Goal: Navigation & Orientation: Find specific page/section

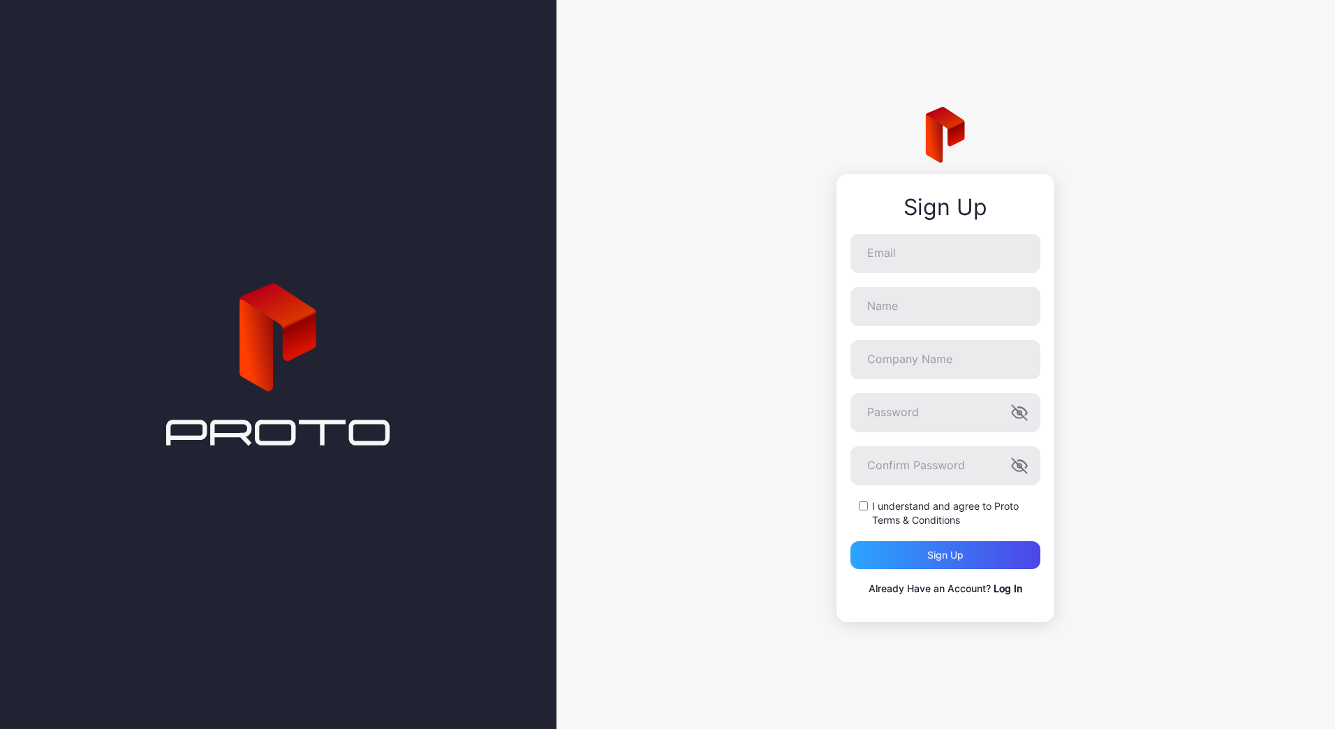
click at [1007, 591] on link "Log In" at bounding box center [1008, 589] width 29 height 12
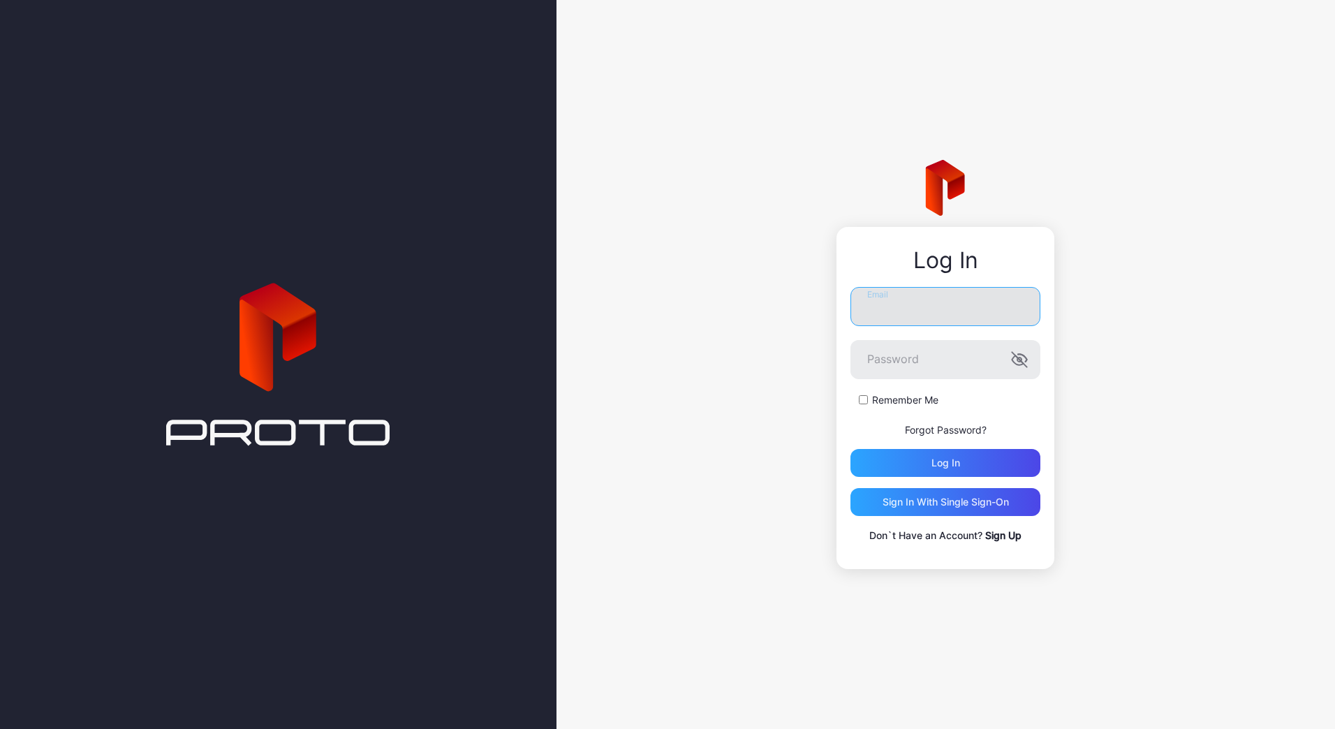
click at [887, 292] on input "Email" at bounding box center [946, 306] width 190 height 39
type input "**********"
click at [941, 463] on div "Log in" at bounding box center [946, 463] width 29 height 11
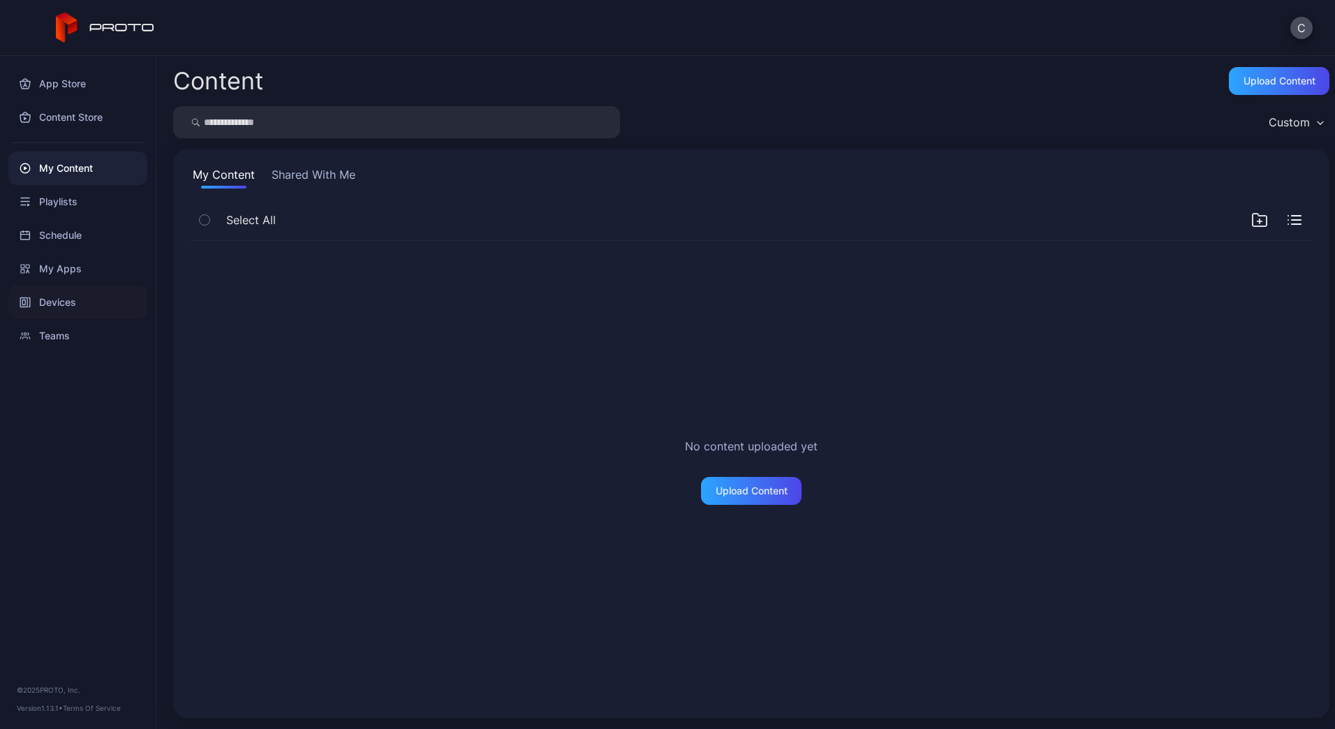
click at [68, 301] on div "Devices" at bounding box center [77, 303] width 139 height 34
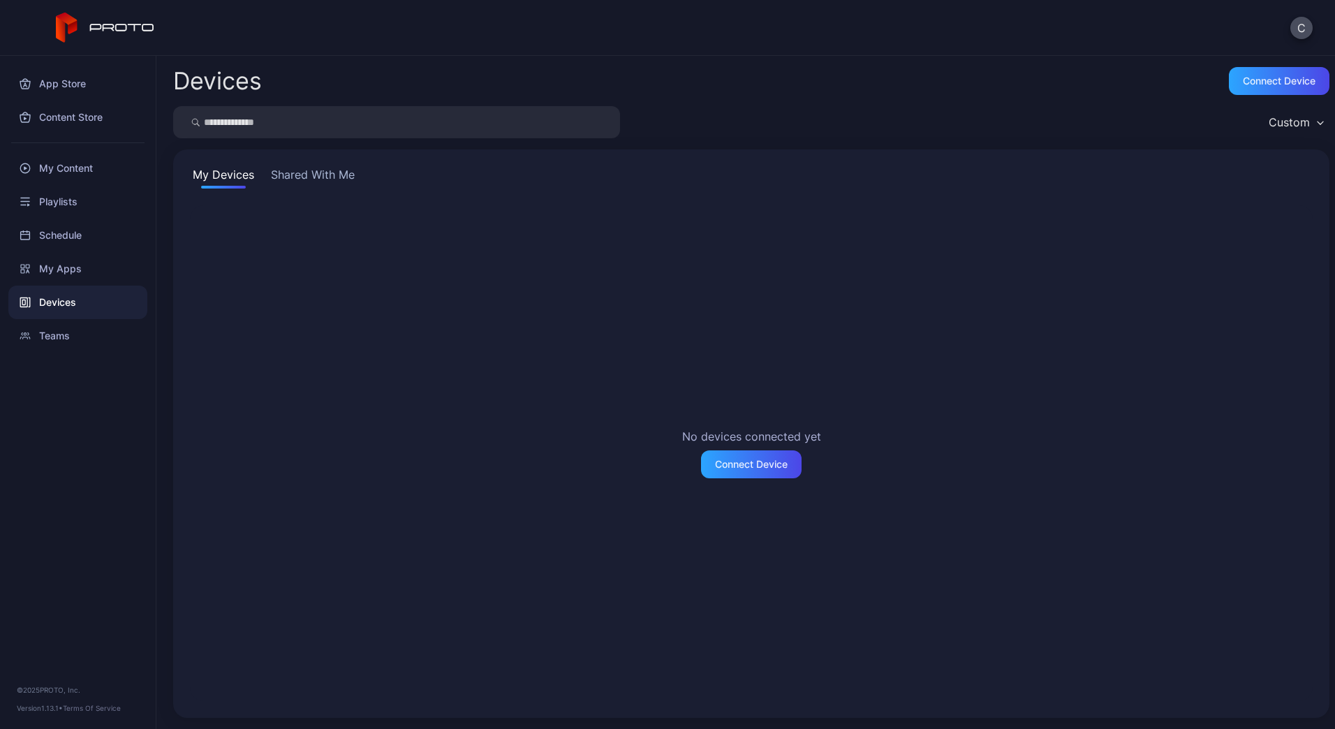
click at [318, 173] on button "Shared With Me" at bounding box center [312, 177] width 89 height 22
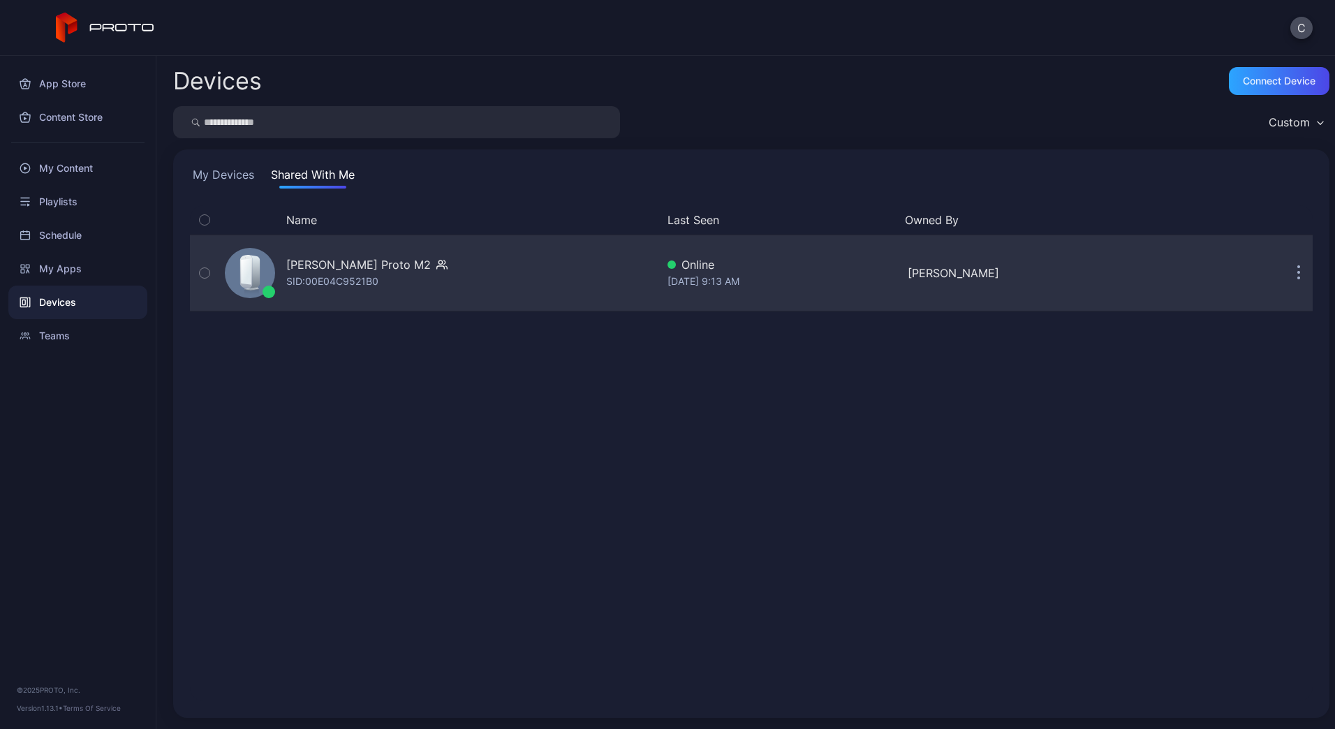
click at [210, 271] on button "button" at bounding box center [204, 272] width 29 height 75
click at [441, 295] on div "[PERSON_NAME] Proto M2 SID: 00E04C9521B0" at bounding box center [437, 273] width 437 height 70
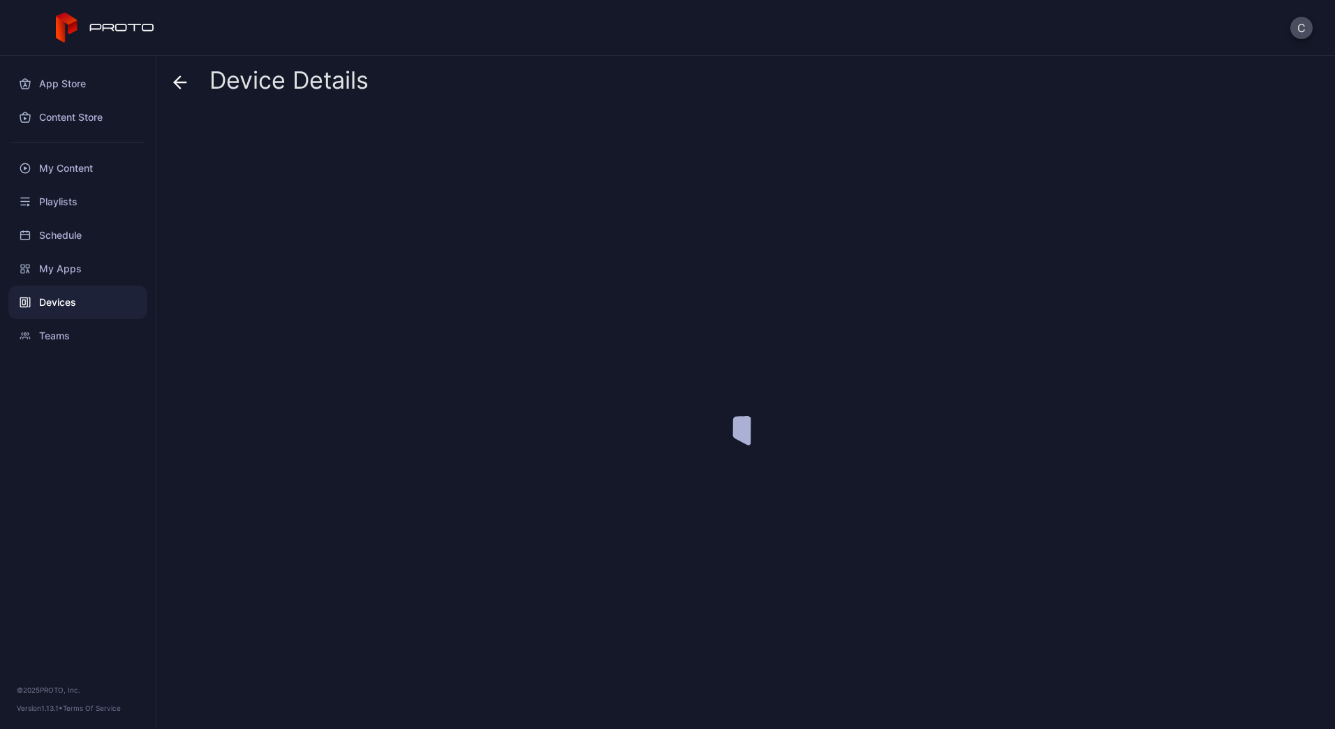
click at [441, 295] on div at bounding box center [751, 415] width 1157 height 606
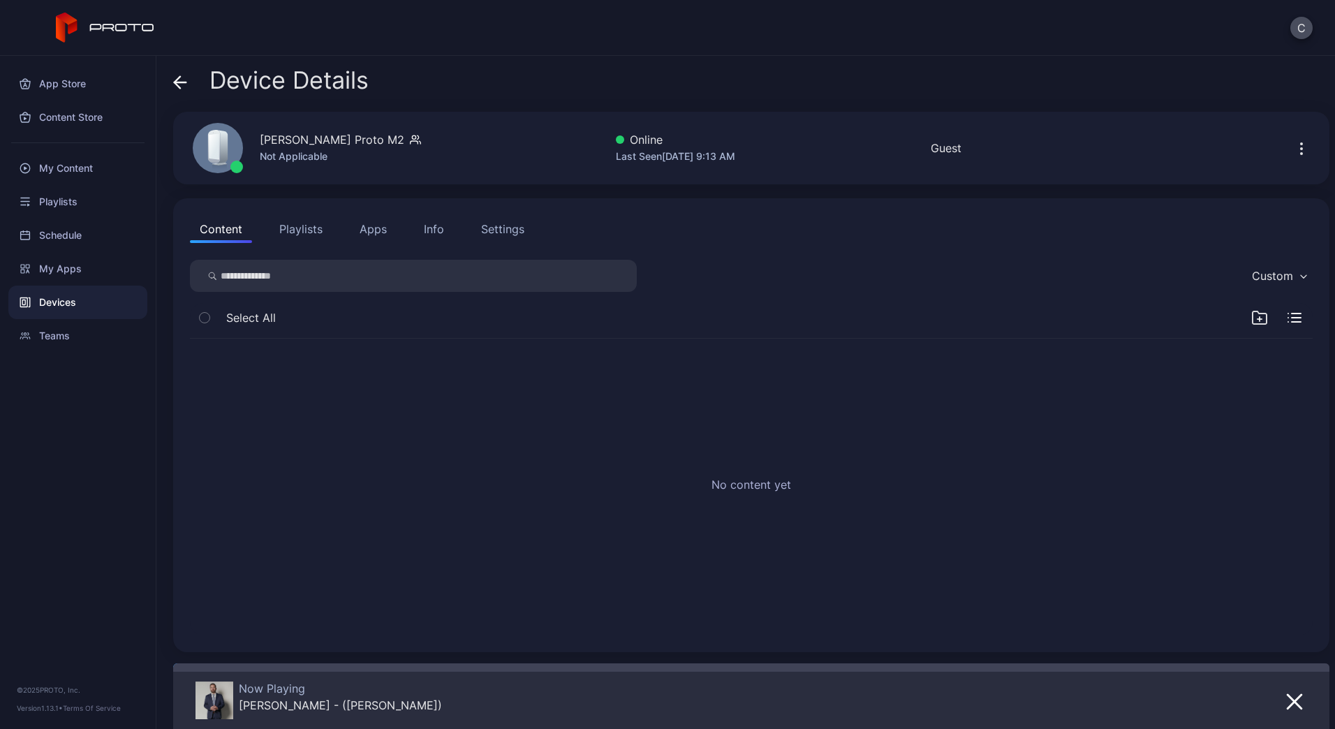
click at [362, 453] on div "No content yet" at bounding box center [752, 487] width 1146 height 319
click at [367, 226] on button "Apps" at bounding box center [373, 229] width 47 height 28
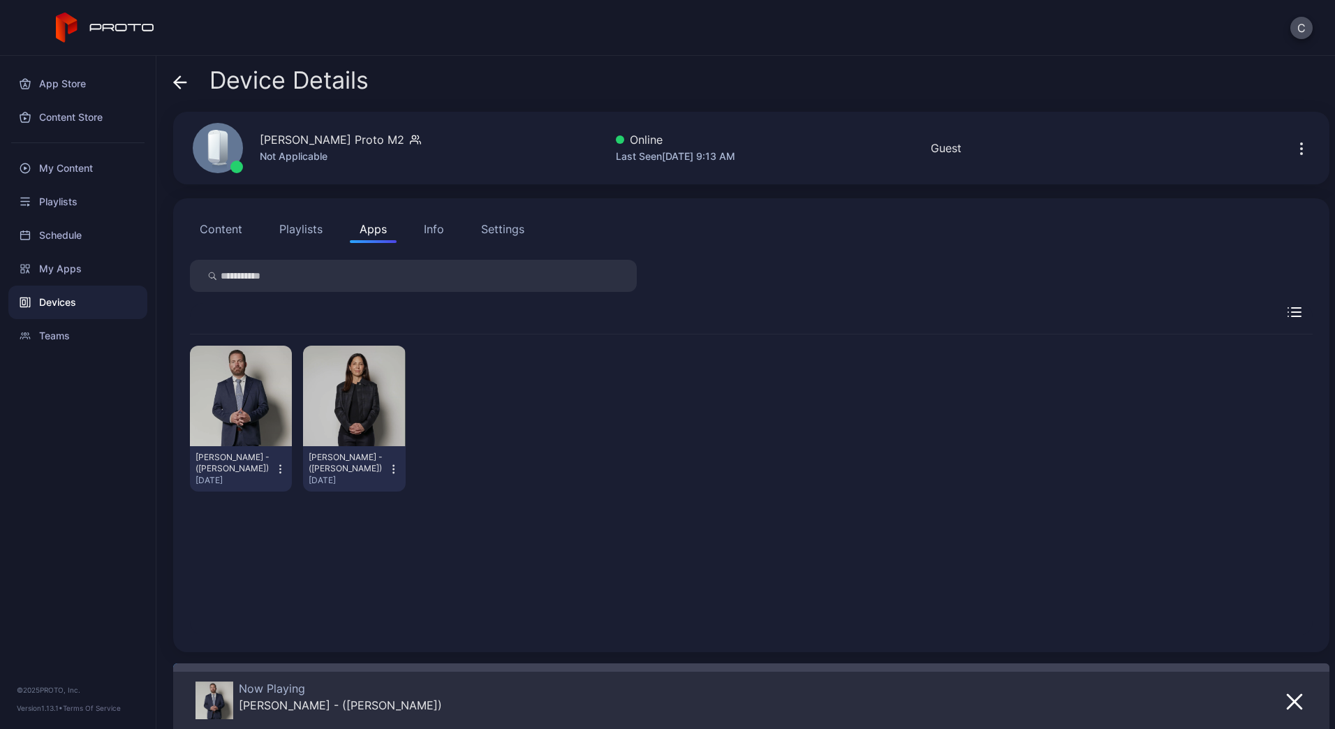
click at [439, 224] on div "Info" at bounding box center [434, 229] width 20 height 17
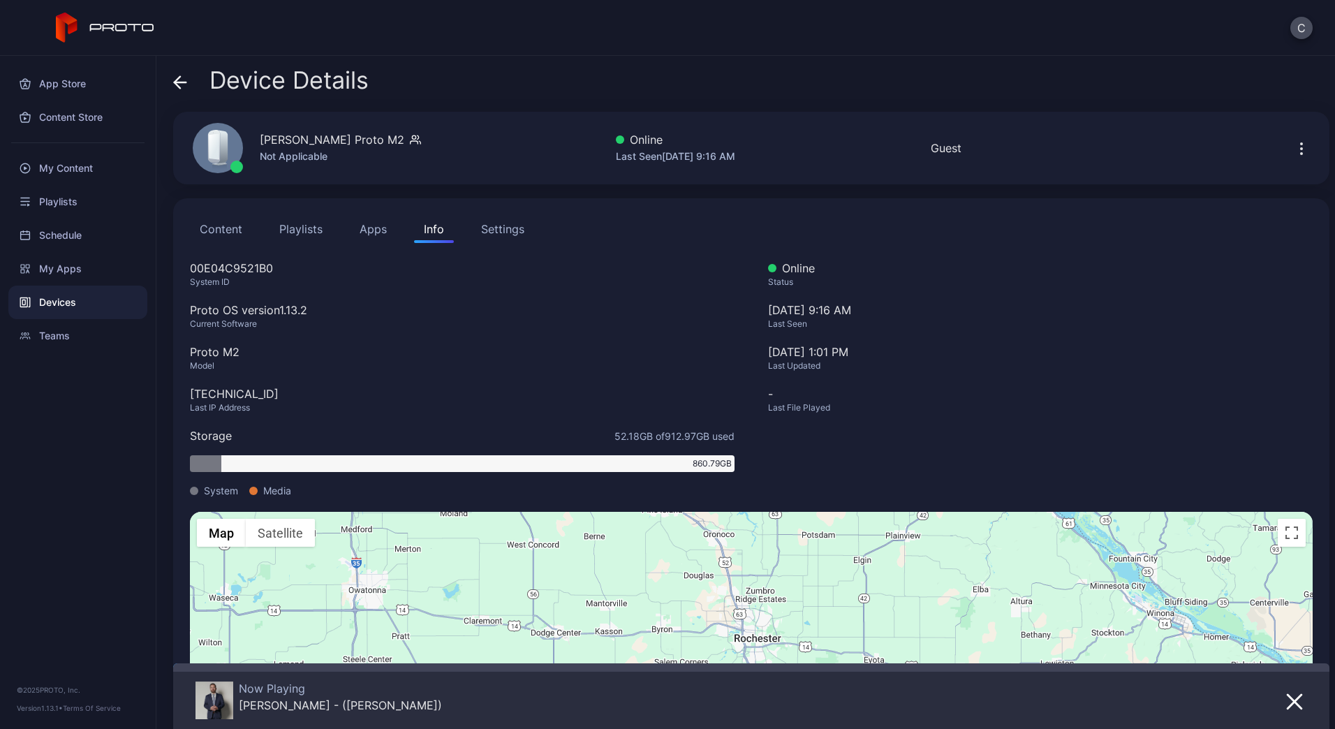
click at [495, 224] on div "Settings" at bounding box center [502, 229] width 43 height 17
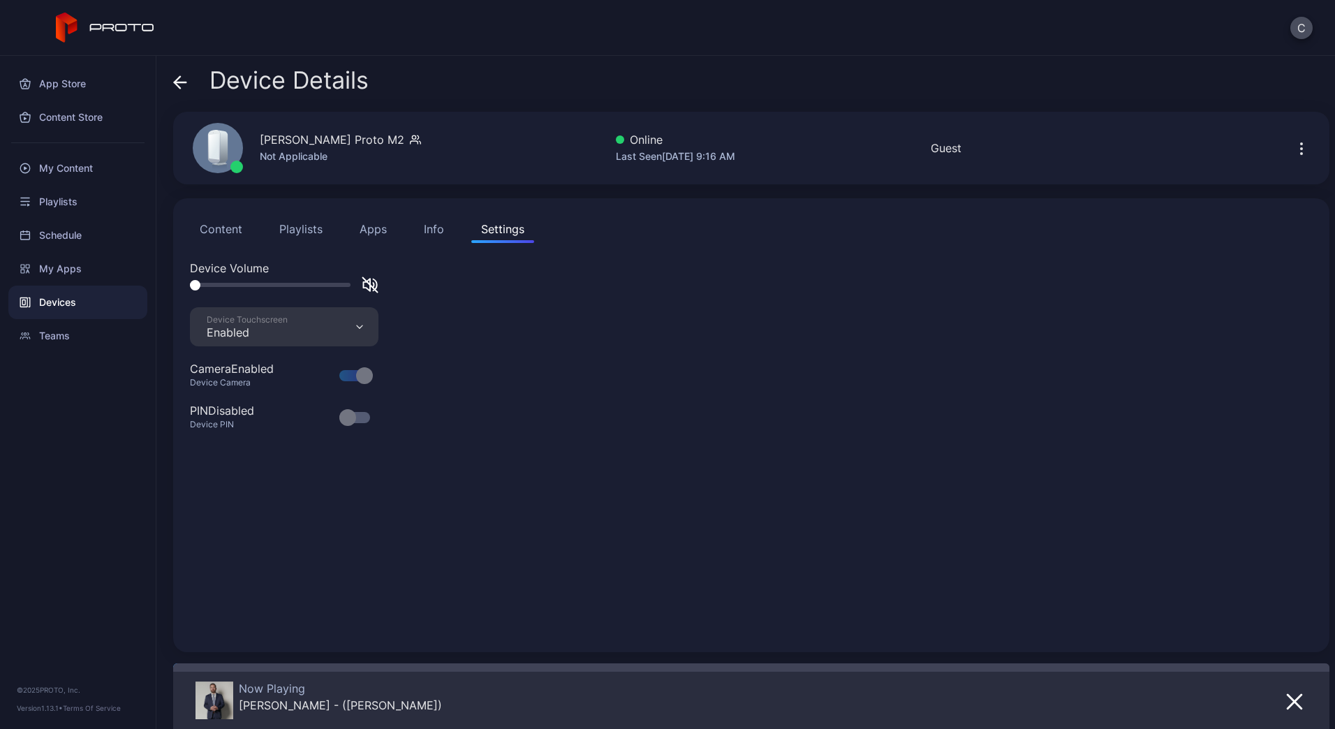
click at [220, 238] on button "Content" at bounding box center [221, 229] width 62 height 28
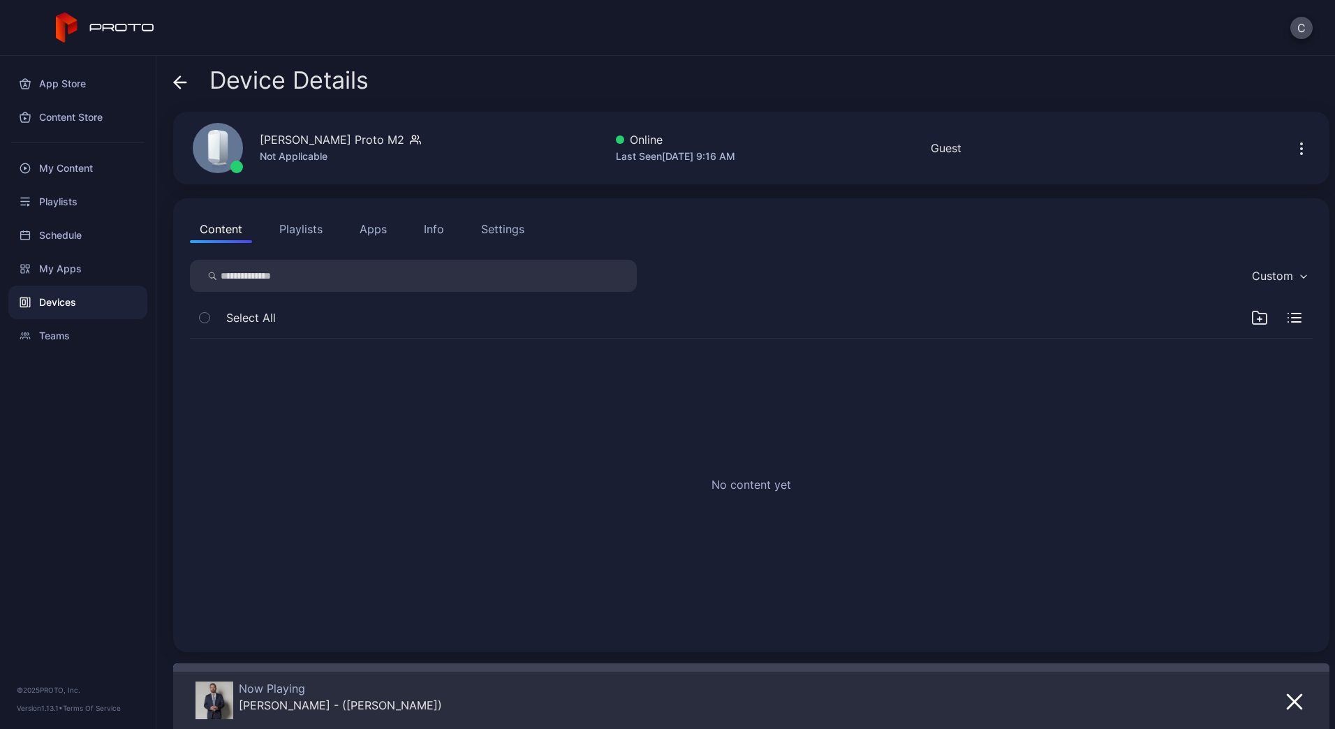
click at [284, 231] on button "Playlists" at bounding box center [301, 229] width 63 height 28
click at [376, 221] on button "Apps" at bounding box center [373, 229] width 47 height 28
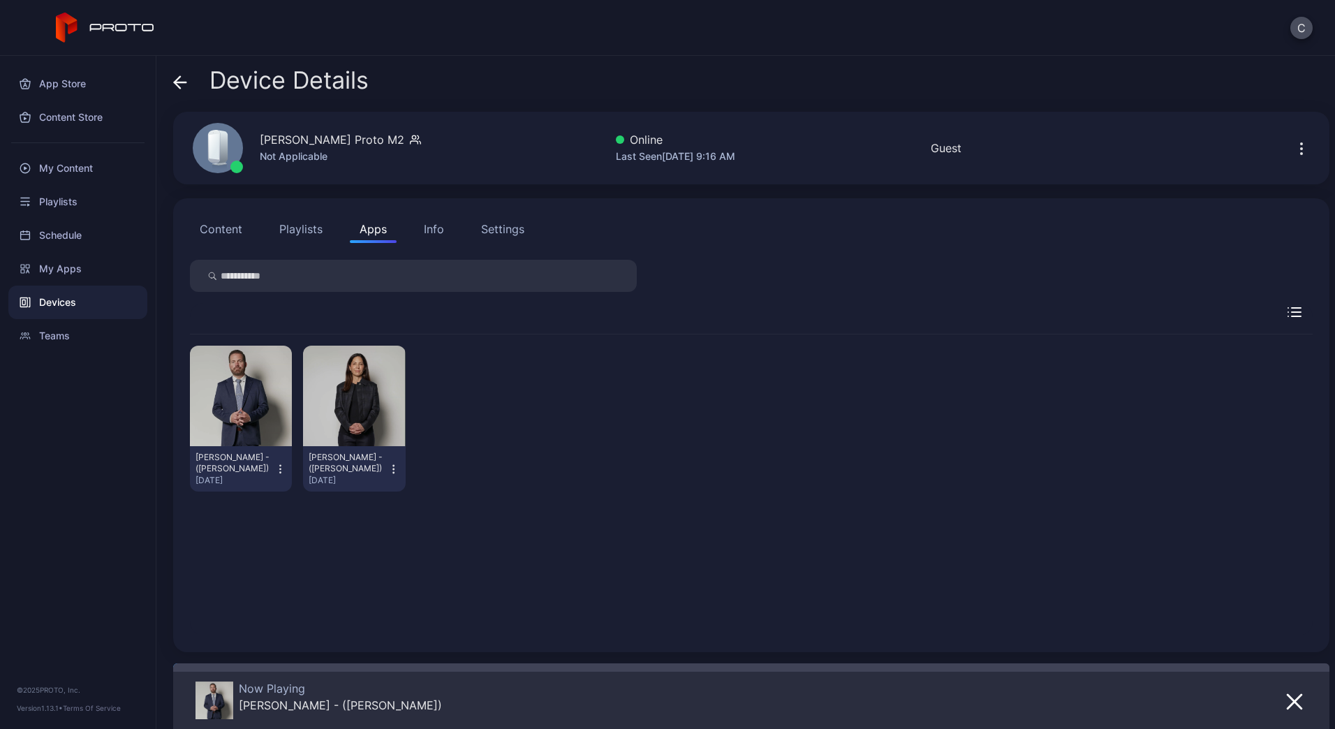
click at [427, 235] on div "Info" at bounding box center [434, 229] width 20 height 17
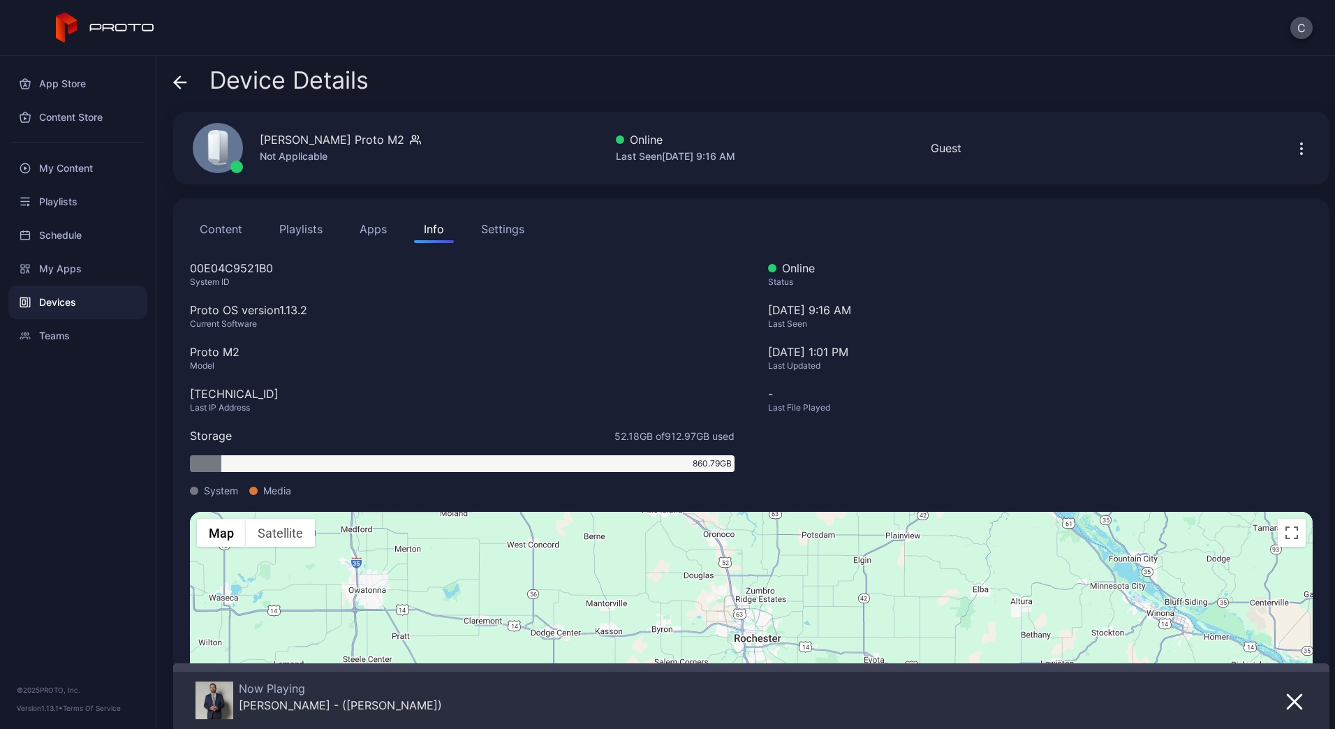
click at [506, 235] on div "Settings" at bounding box center [502, 229] width 43 height 17
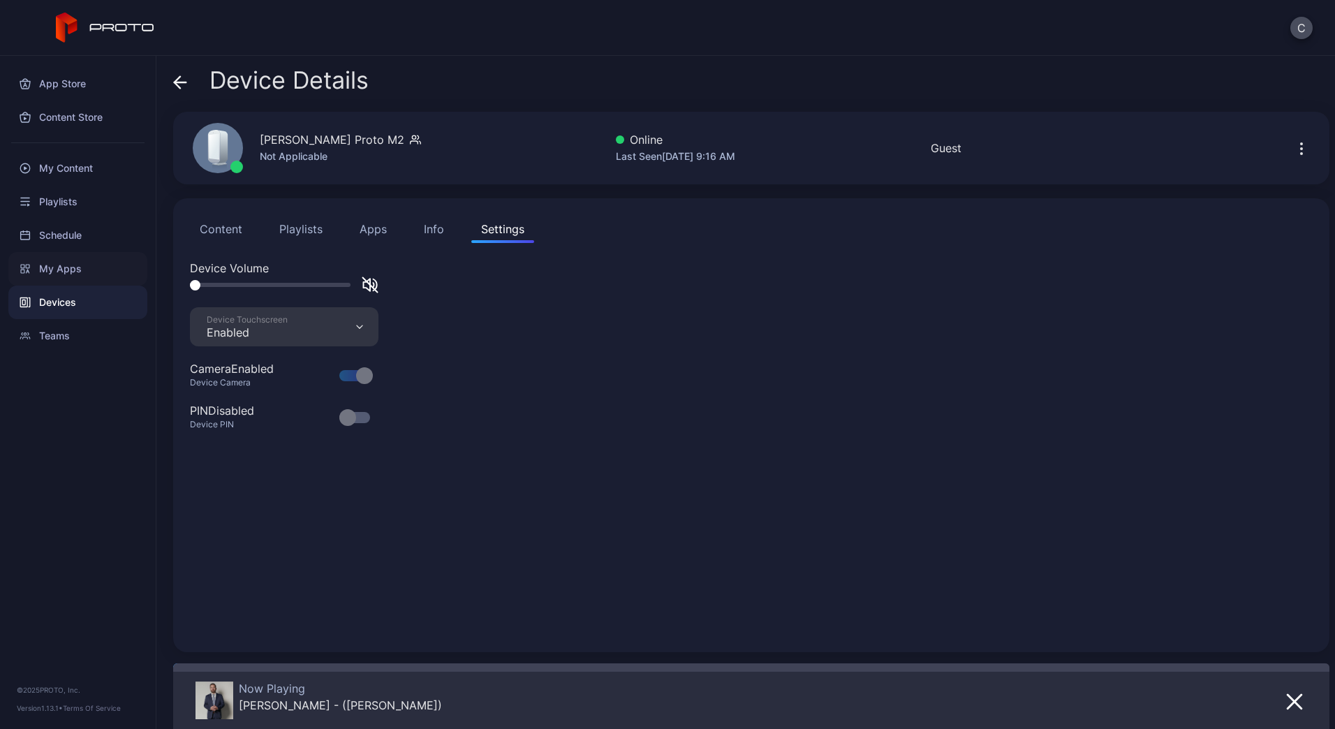
click at [53, 270] on div "My Apps" at bounding box center [77, 269] width 139 height 34
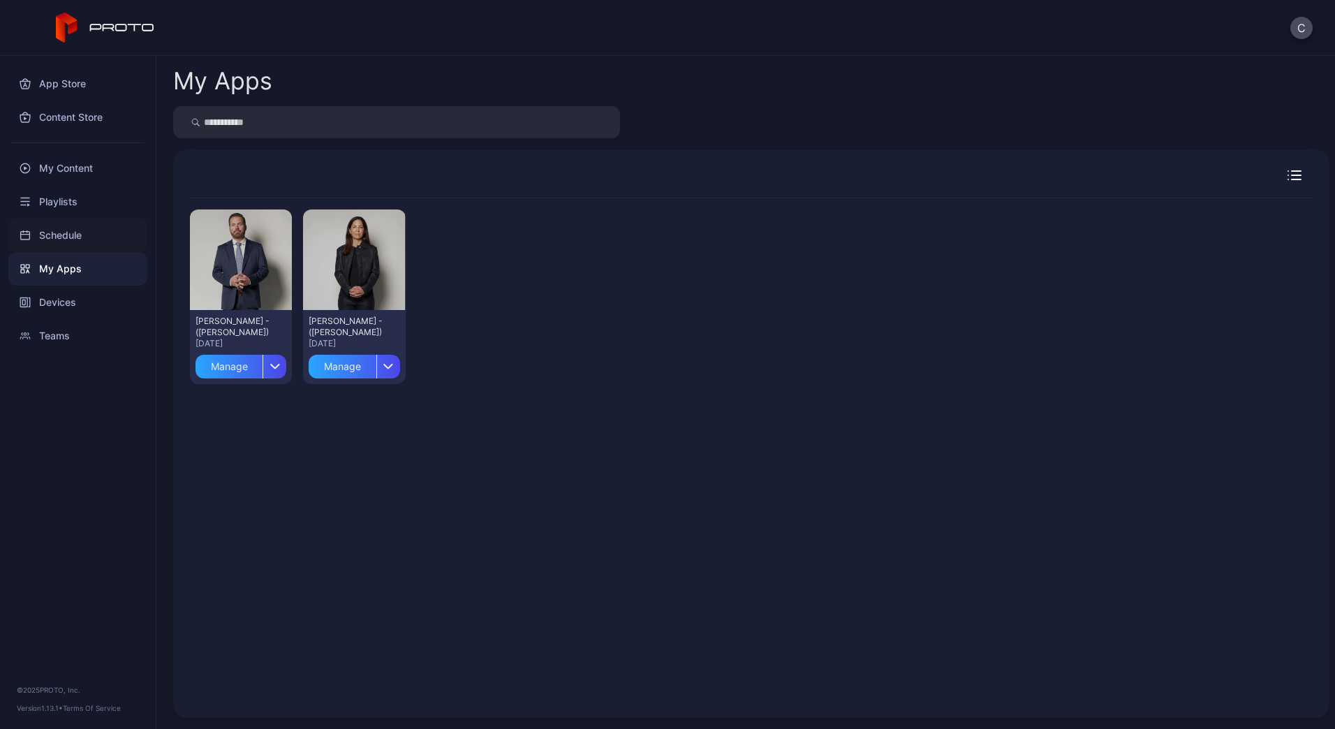
click at [54, 244] on div "Schedule" at bounding box center [77, 236] width 139 height 34
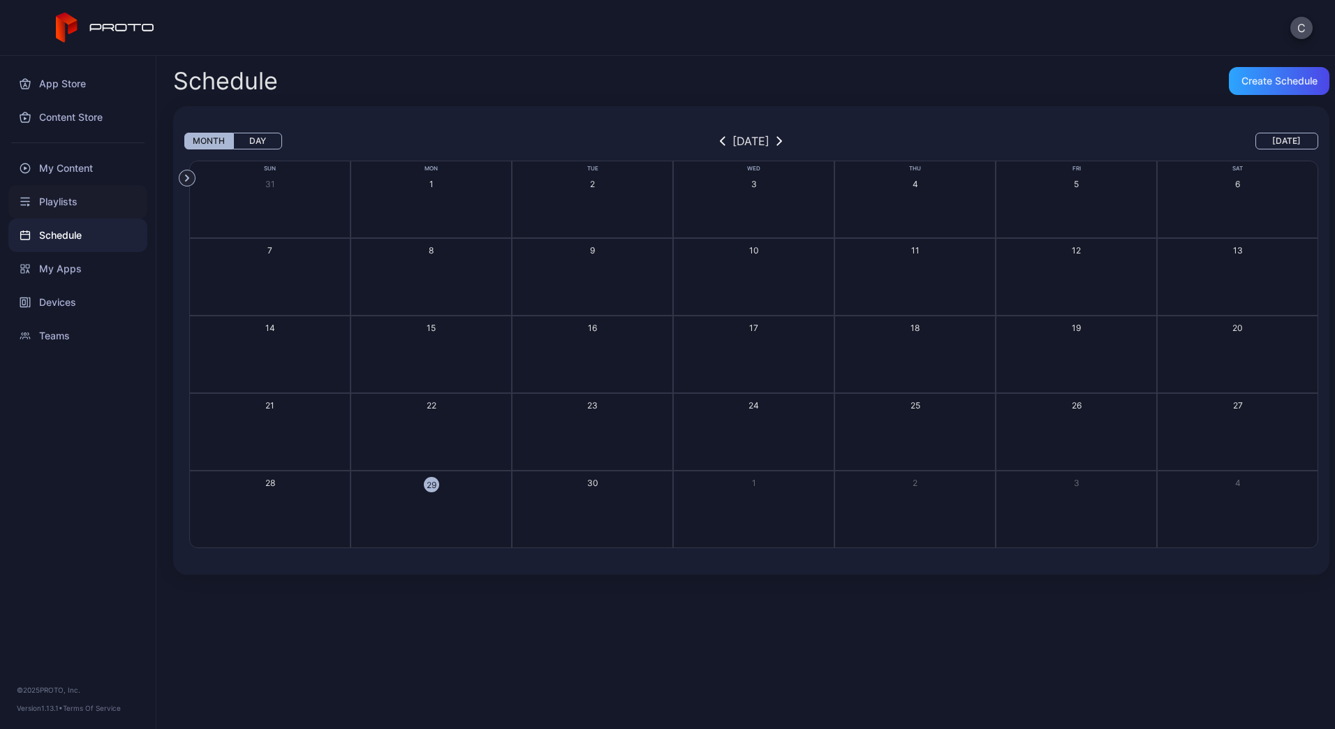
click at [36, 188] on div "Playlists" at bounding box center [77, 202] width 139 height 34
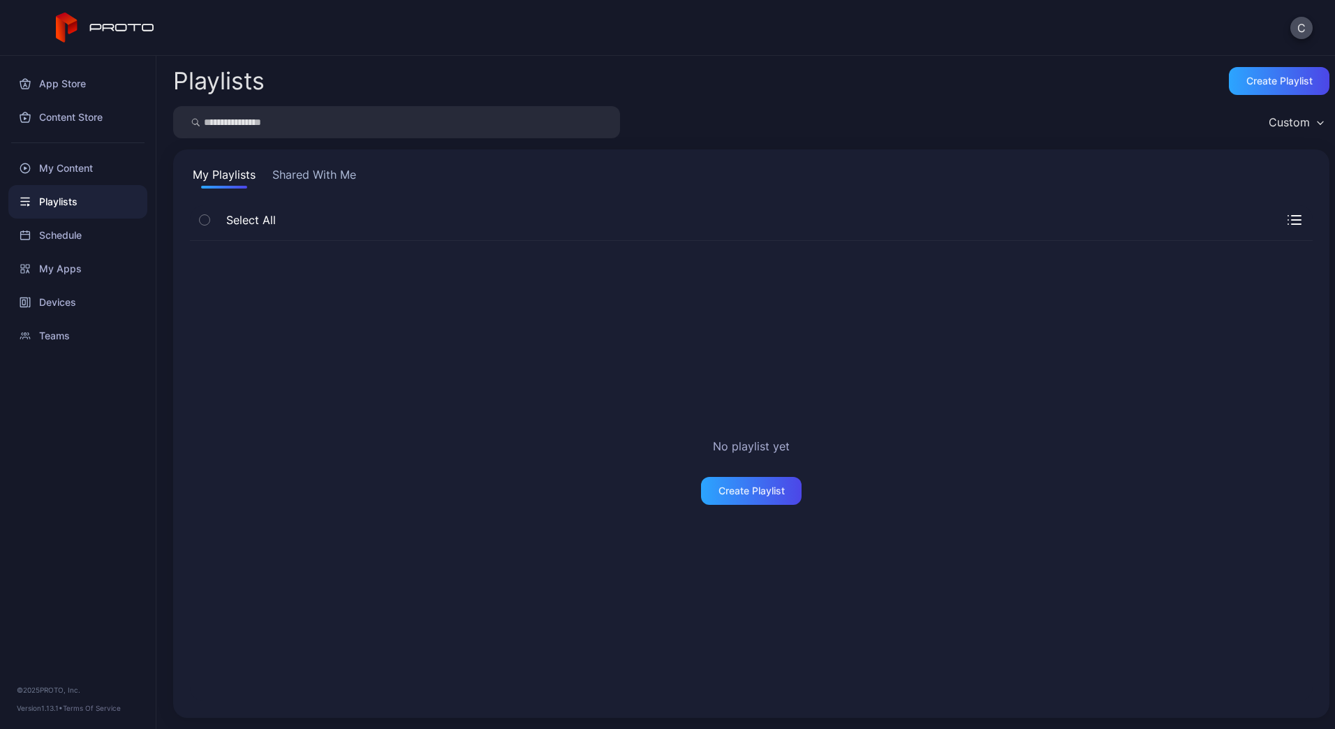
click at [314, 176] on button "Shared With Me" at bounding box center [314, 177] width 89 height 22
click at [59, 168] on div "My Content" at bounding box center [77, 169] width 139 height 34
click at [300, 168] on button "Shared With Me" at bounding box center [313, 177] width 89 height 22
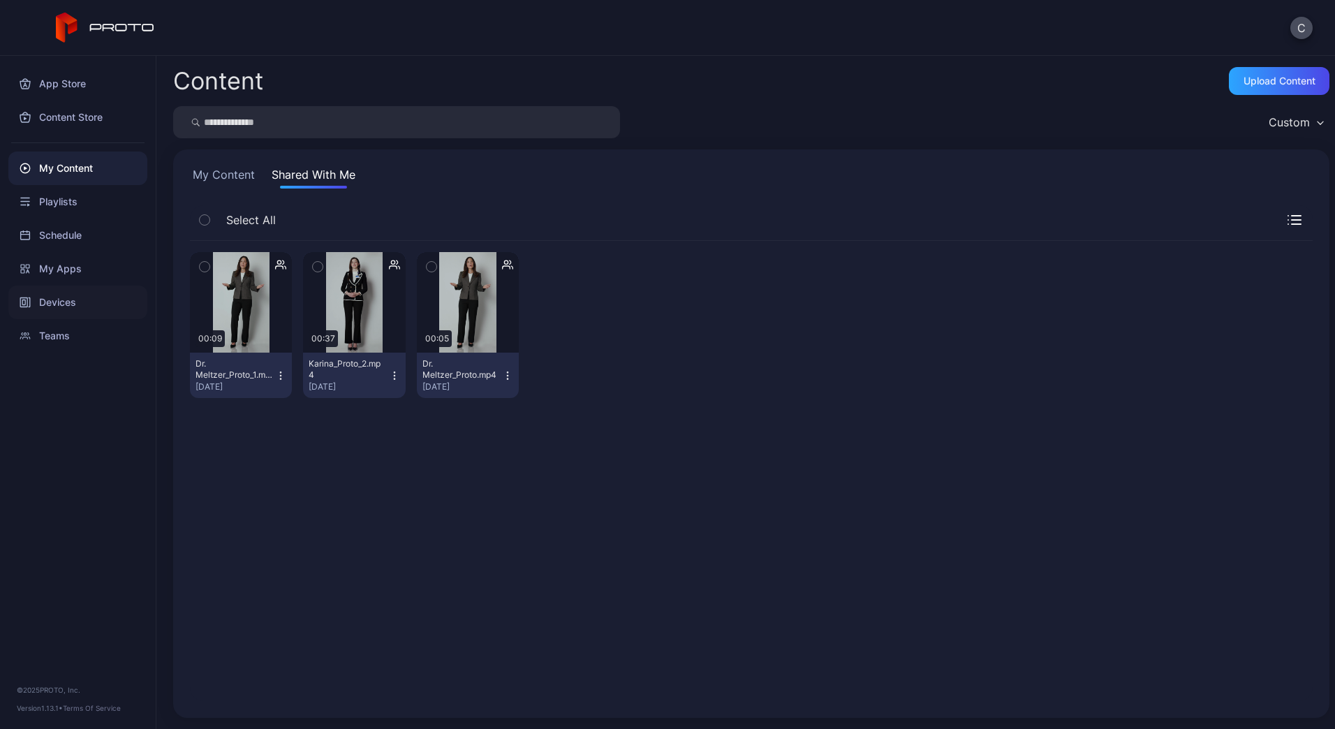
click at [46, 295] on div "Devices" at bounding box center [77, 303] width 139 height 34
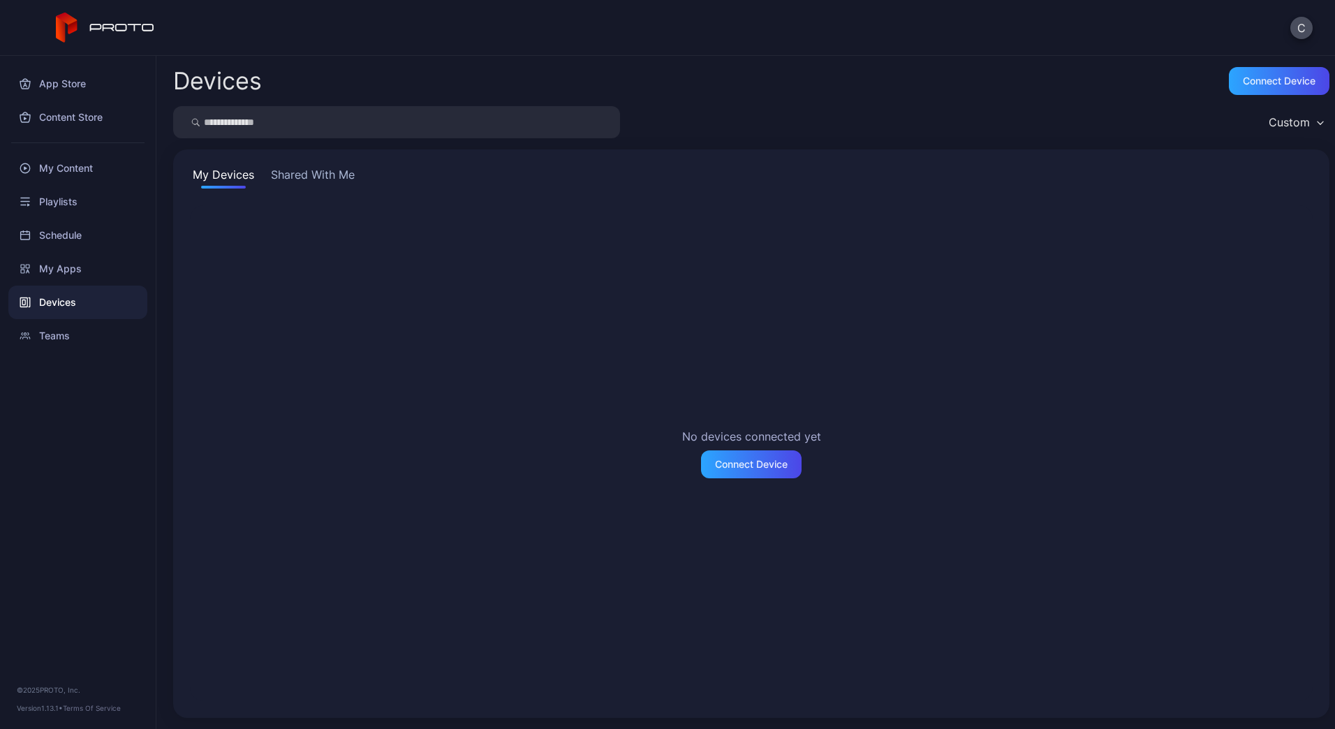
click at [321, 171] on button "Shared With Me" at bounding box center [312, 177] width 89 height 22
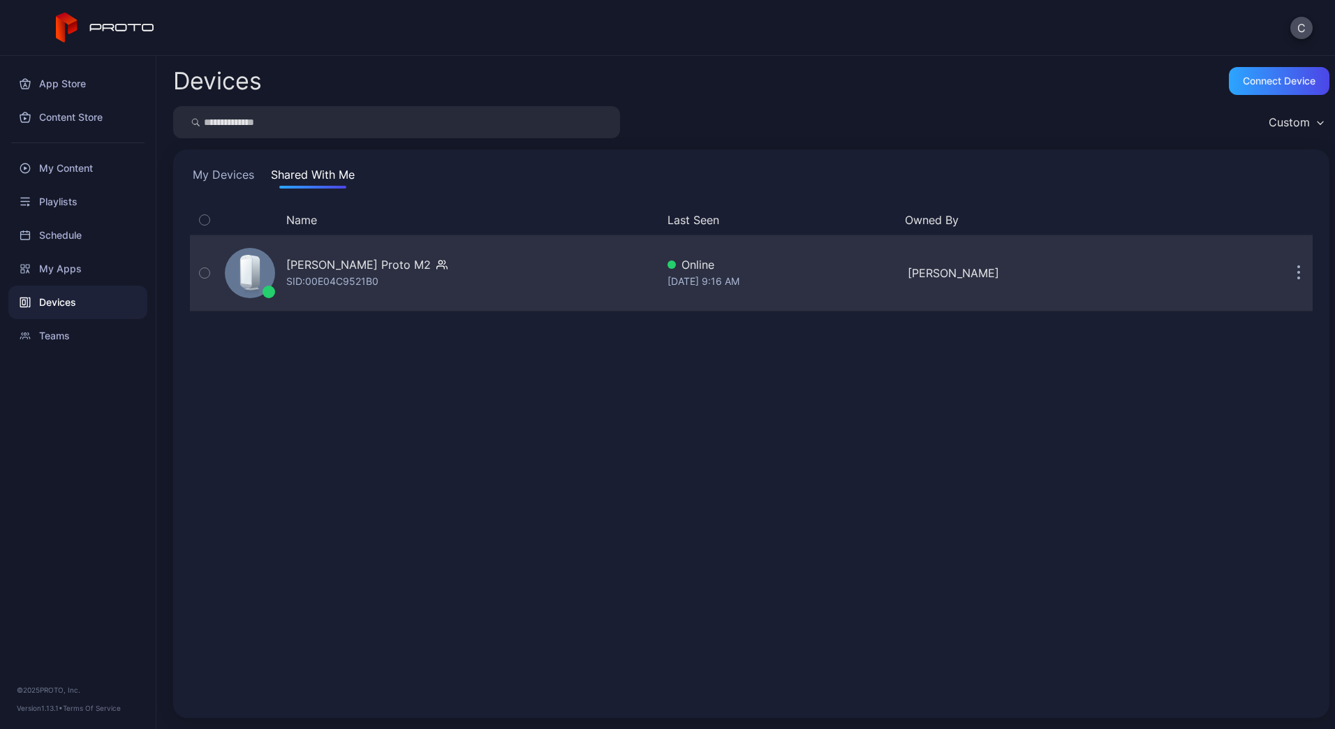
click at [330, 268] on div "[PERSON_NAME] Proto M2" at bounding box center [358, 264] width 145 height 17
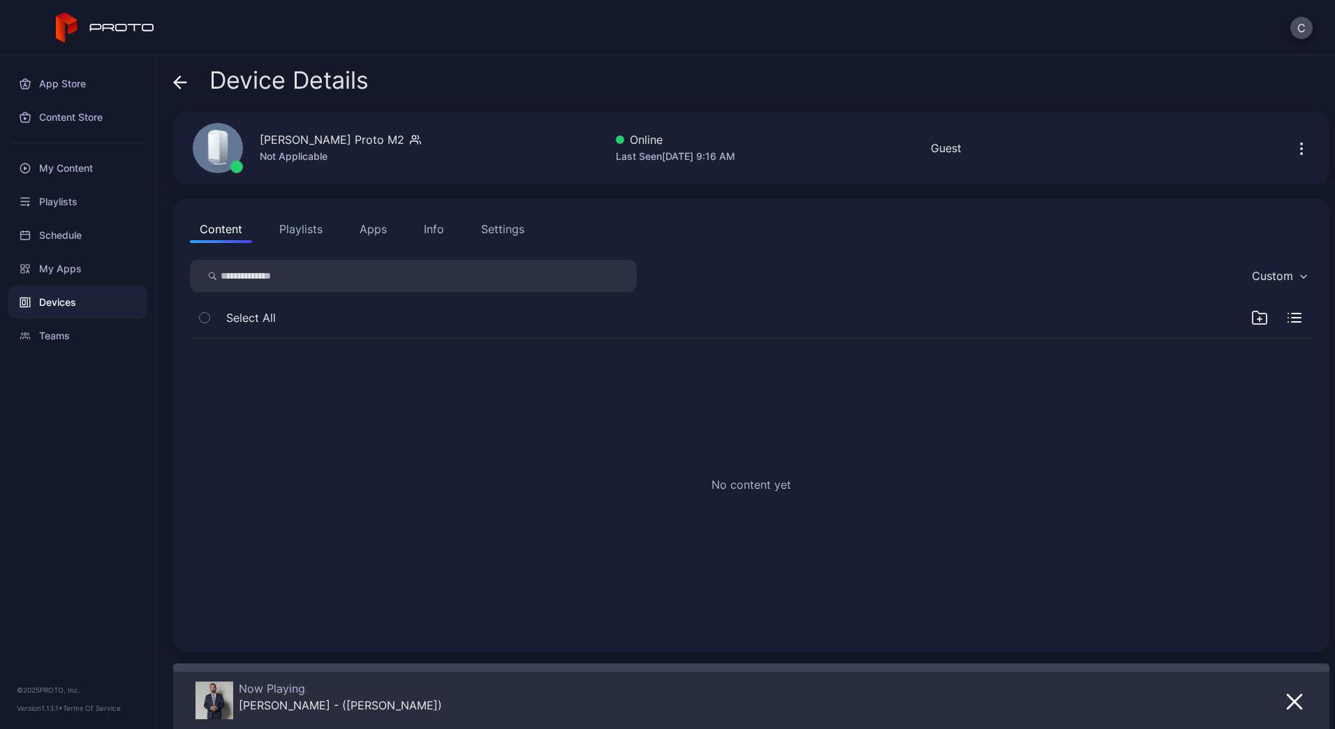
click at [383, 228] on button "Apps" at bounding box center [373, 229] width 47 height 28
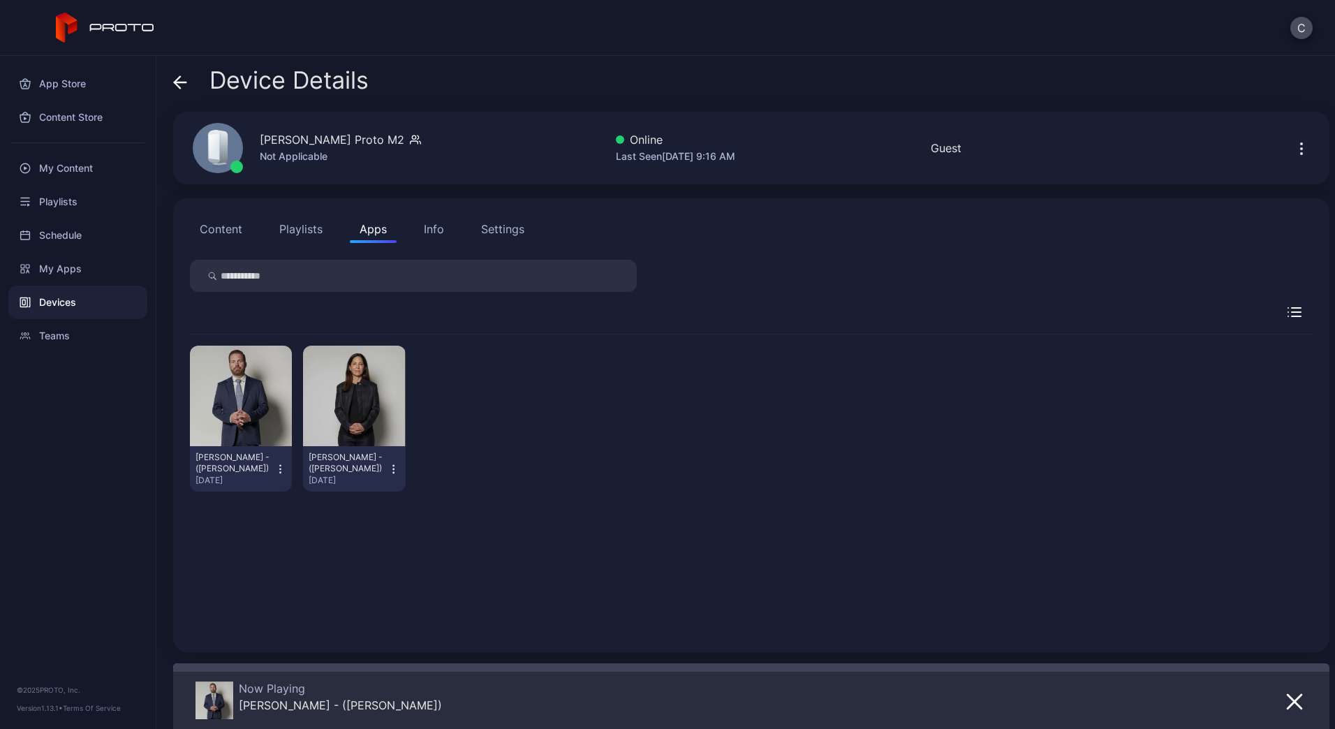
click at [438, 231] on div "Info" at bounding box center [434, 229] width 20 height 17
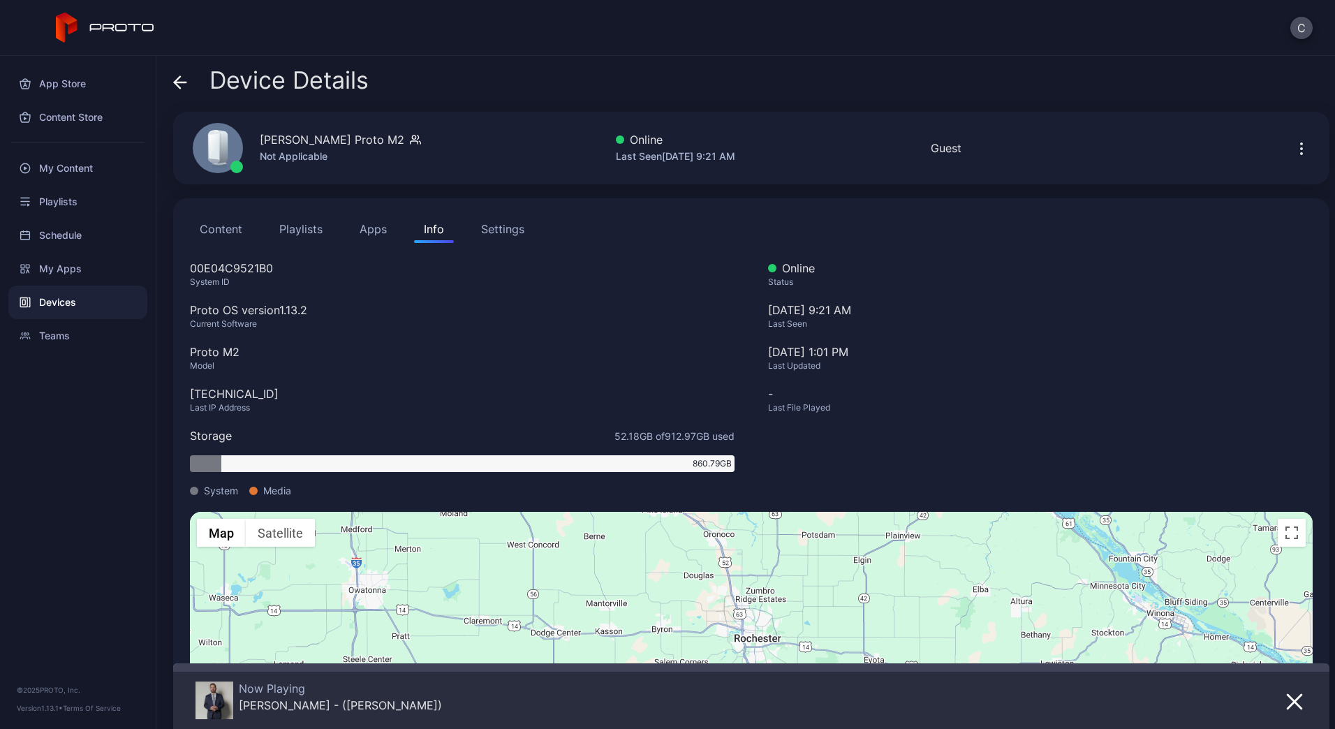
click at [1294, 149] on icon "button" at bounding box center [1302, 148] width 17 height 17
click at [79, 278] on div "My Apps" at bounding box center [77, 269] width 139 height 34
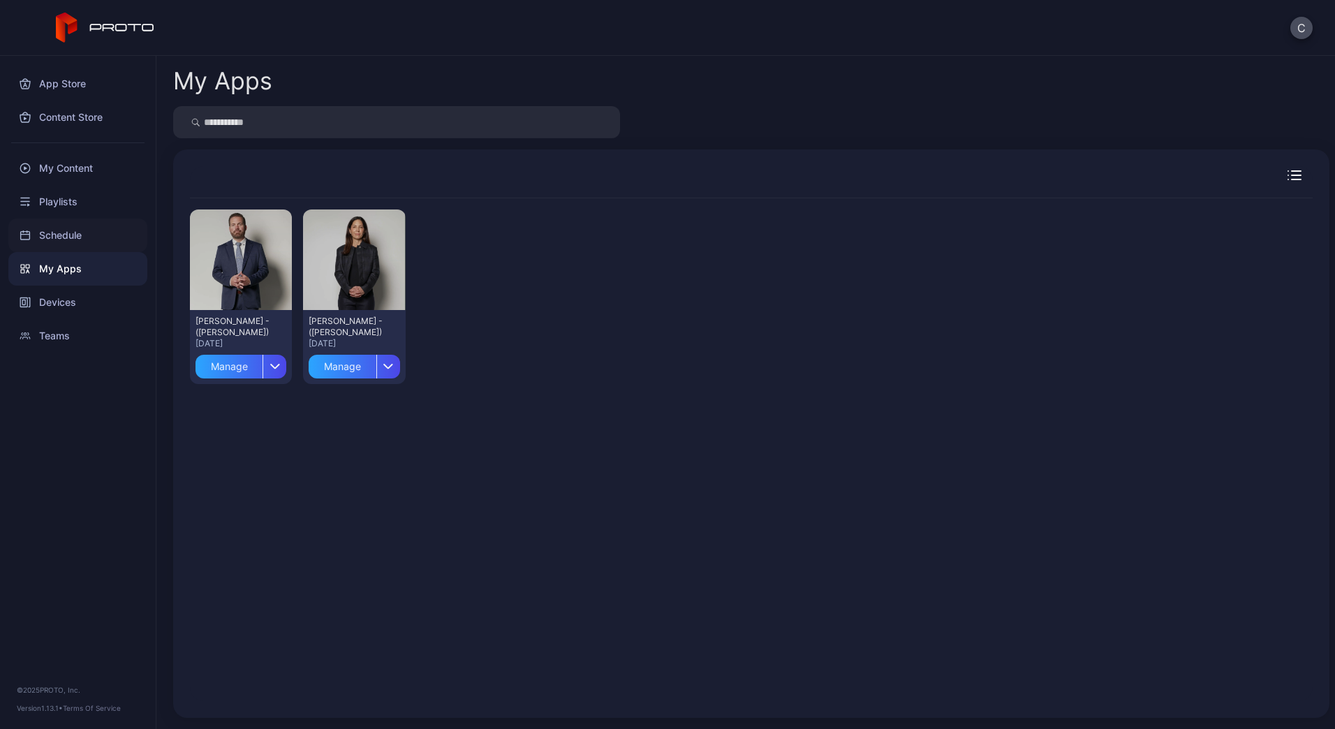
click at [70, 251] on div "Schedule" at bounding box center [77, 236] width 139 height 34
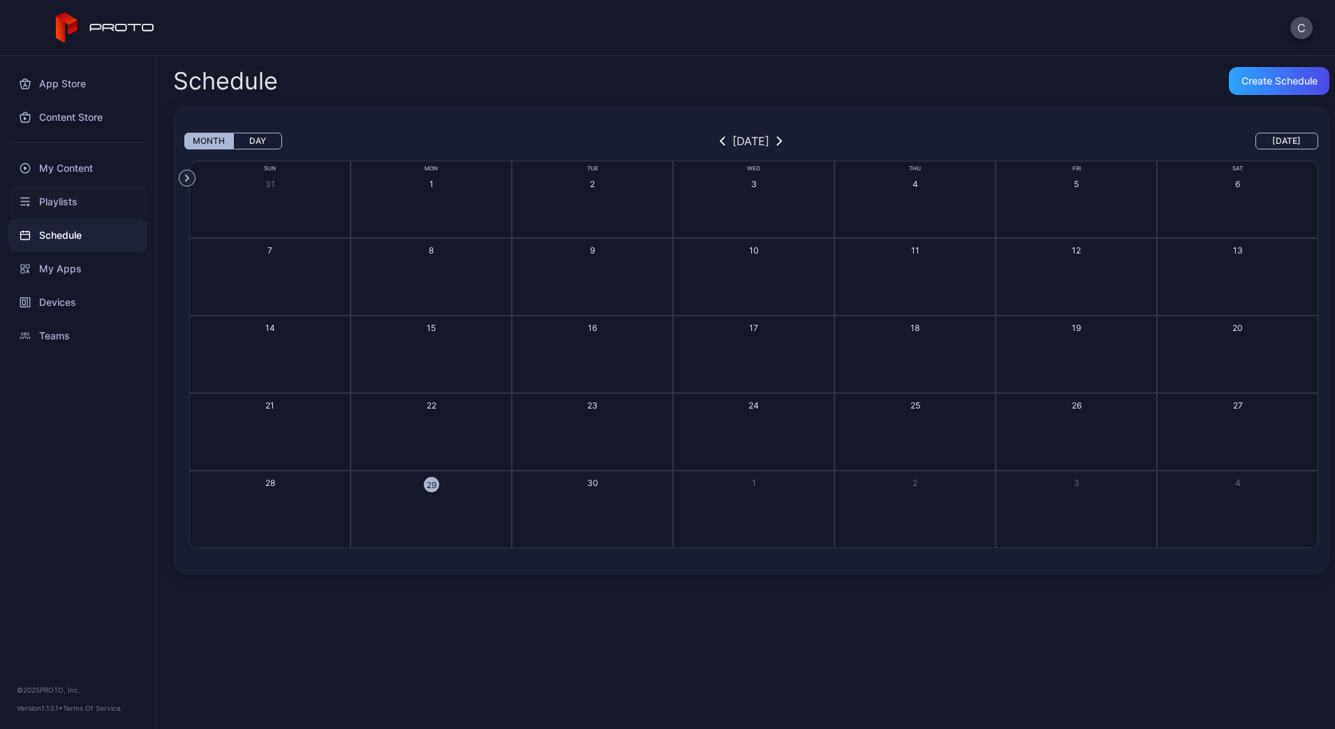
click at [61, 214] on div "Playlists" at bounding box center [77, 202] width 139 height 34
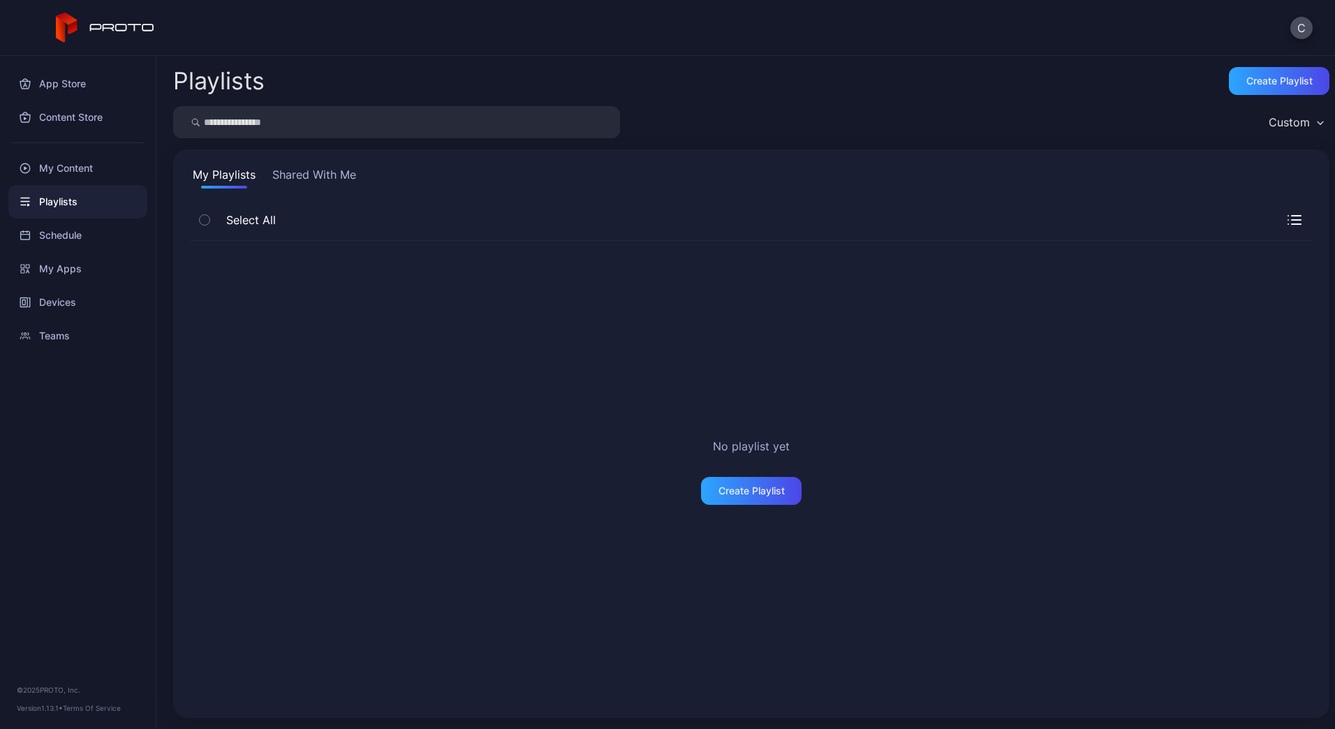
click at [303, 172] on button "Shared With Me" at bounding box center [314, 177] width 89 height 22
click at [41, 336] on div "Teams" at bounding box center [77, 336] width 139 height 34
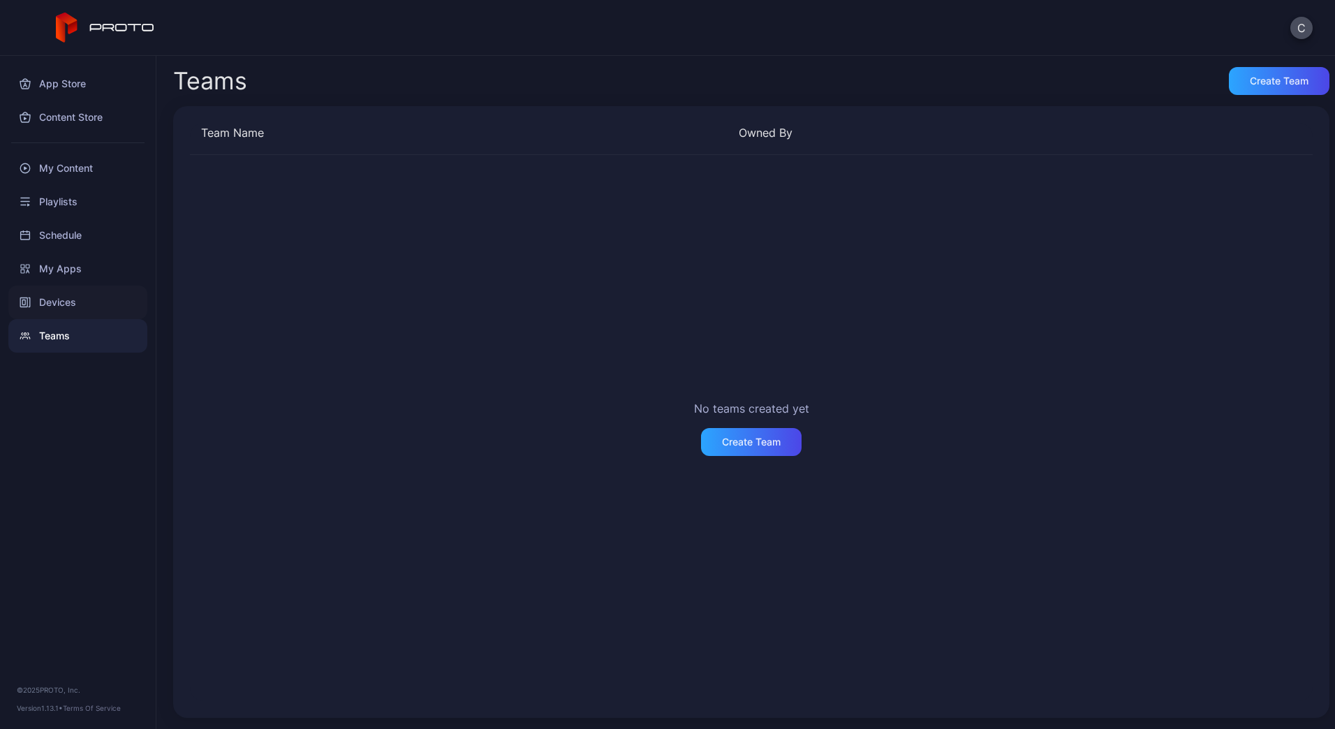
click at [49, 293] on div "Devices" at bounding box center [77, 303] width 139 height 34
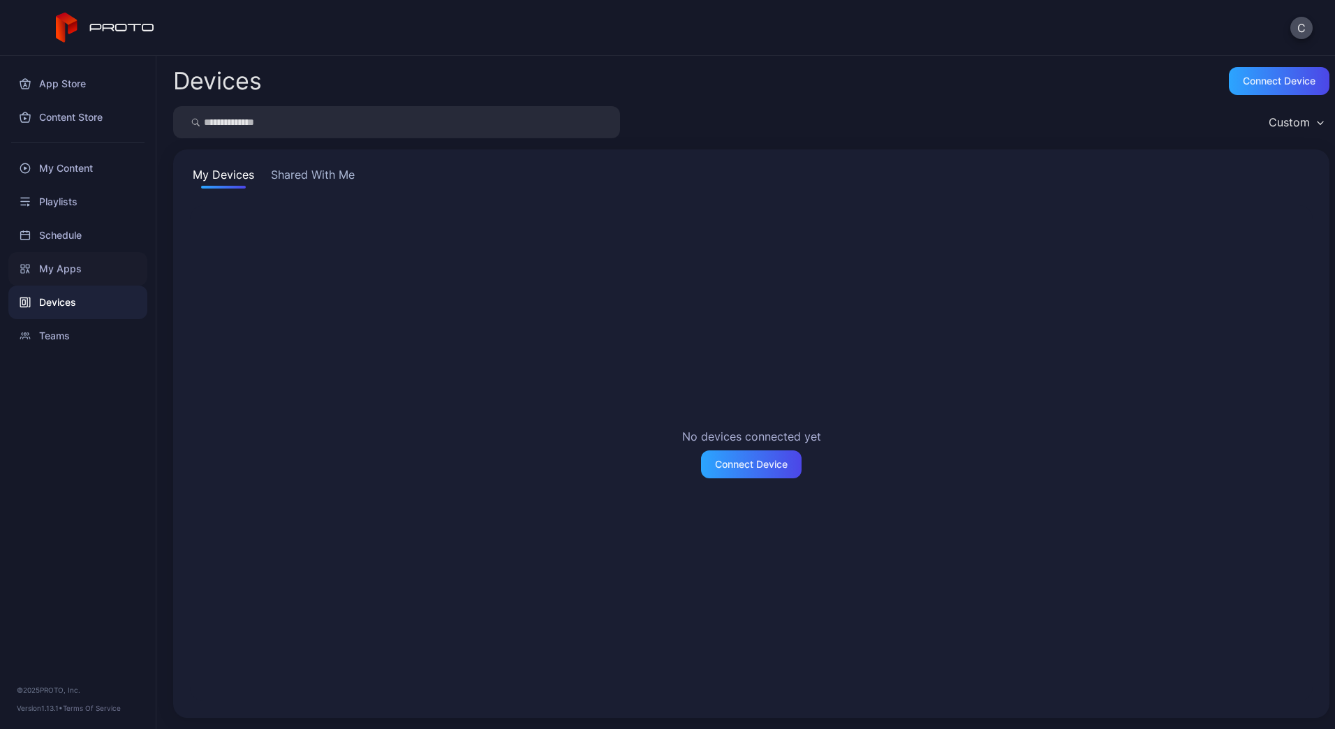
click at [64, 263] on div "My Apps" at bounding box center [77, 269] width 139 height 34
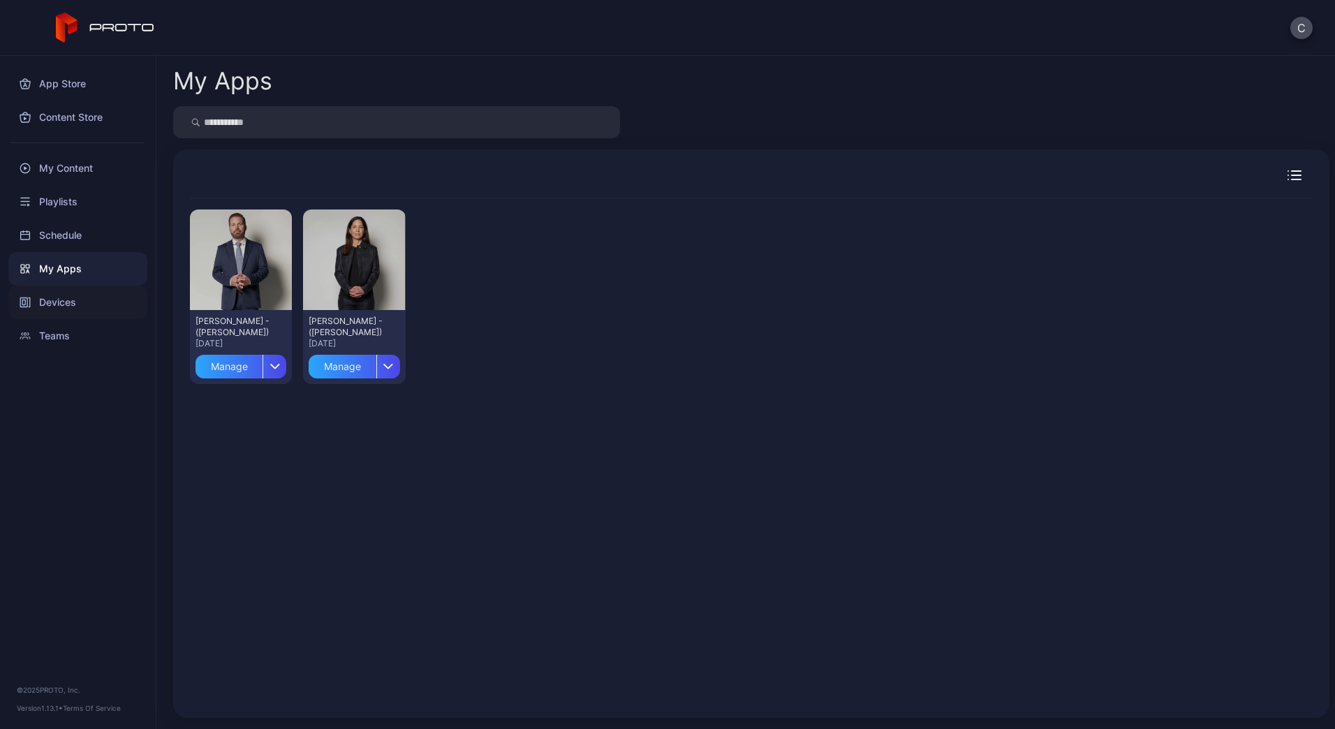
click at [61, 305] on div "Devices" at bounding box center [77, 303] width 139 height 34
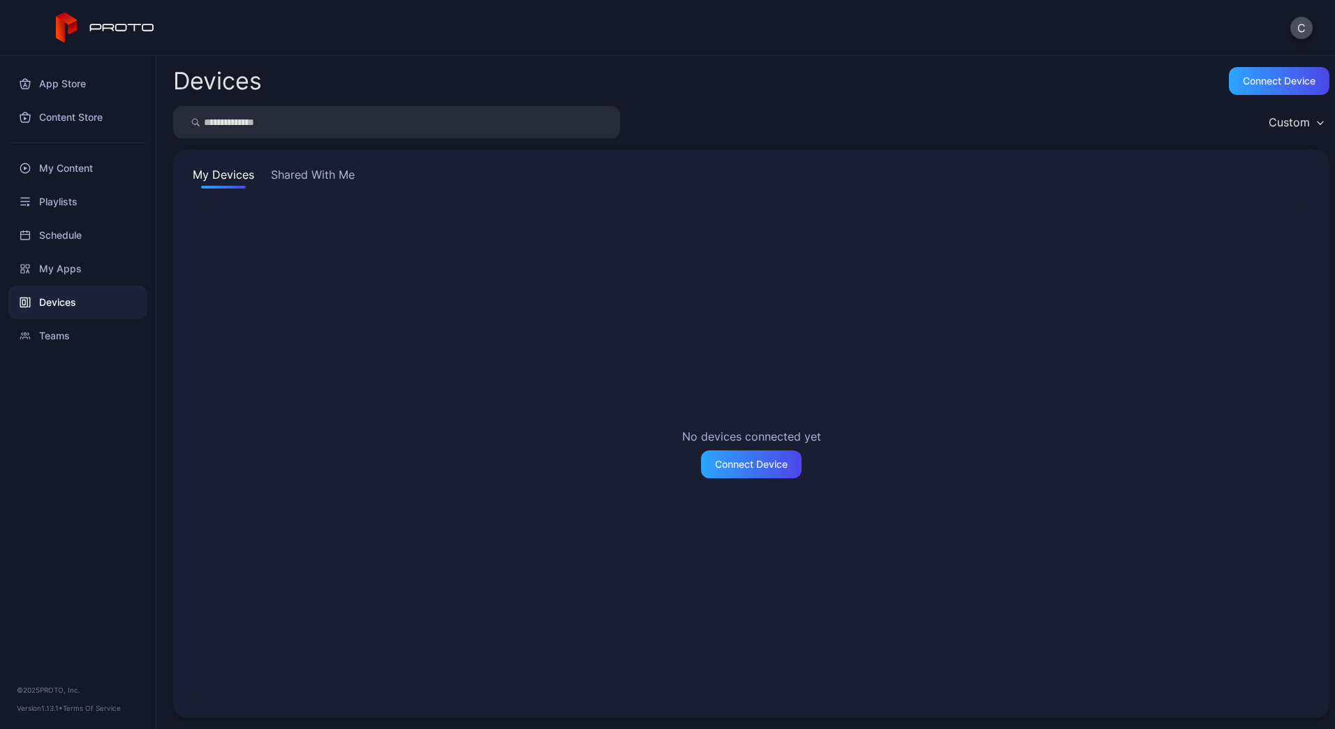
click at [309, 183] on button "Shared With Me" at bounding box center [312, 177] width 89 height 22
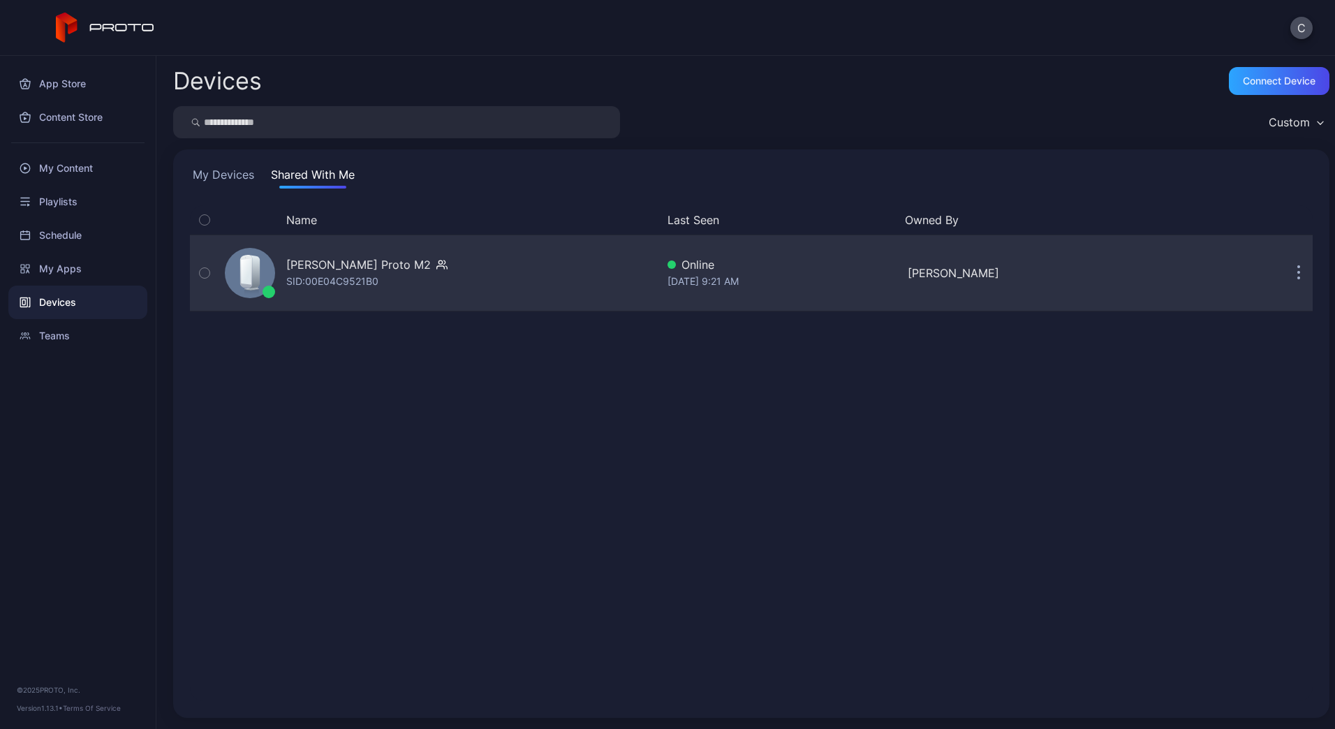
click at [1289, 274] on button "button" at bounding box center [1299, 273] width 28 height 28
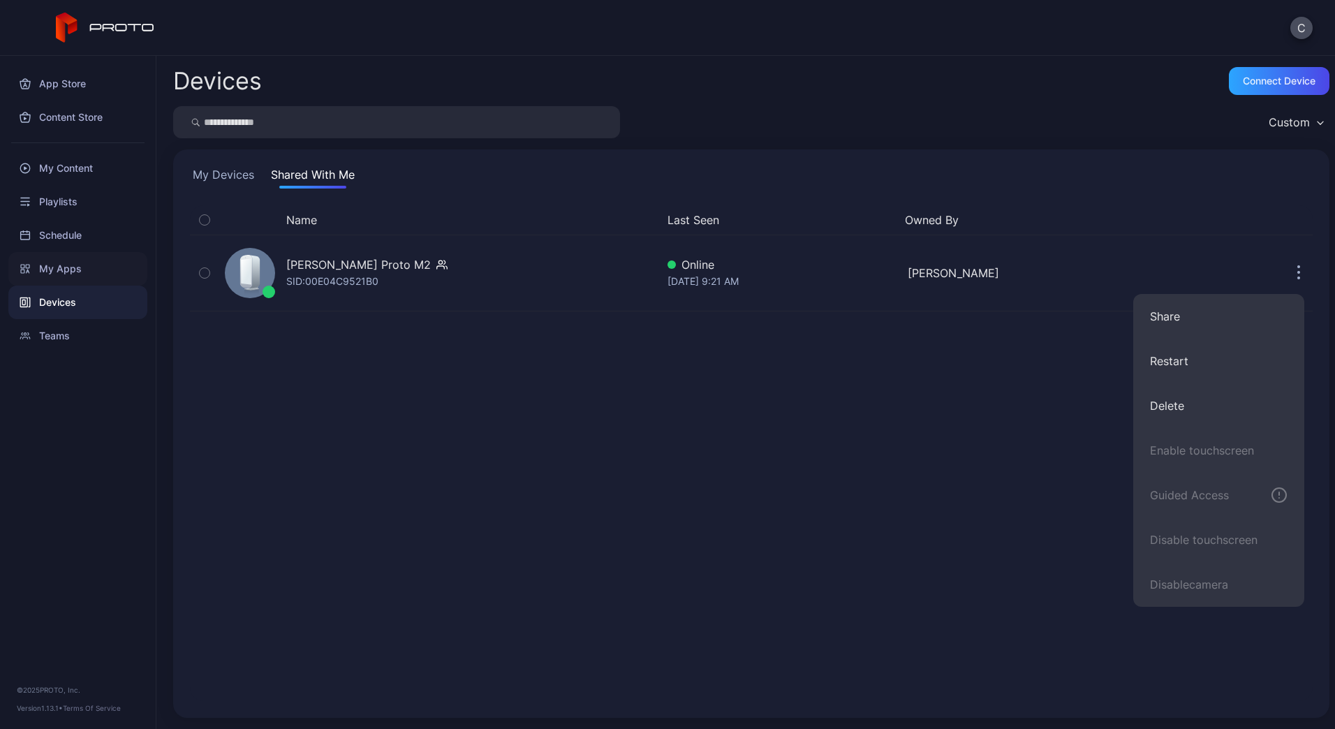
click at [42, 272] on div "My Apps" at bounding box center [77, 269] width 139 height 34
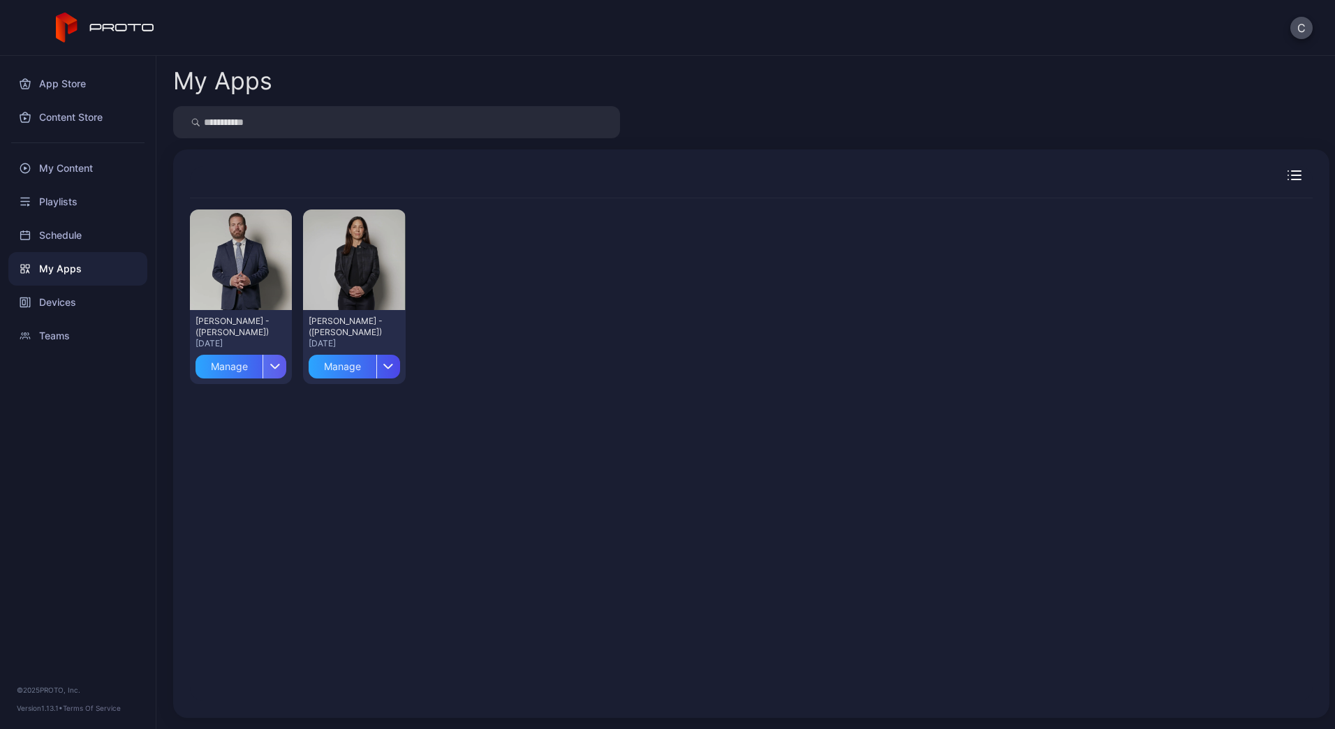
click at [271, 367] on icon "button" at bounding box center [275, 366] width 10 height 6
click at [348, 405] on div "Preview [PERSON_NAME] - ([PERSON_NAME]) [DATE] Manage Preview [PERSON_NAME] - (…" at bounding box center [751, 449] width 1123 height 503
click at [38, 303] on div "Devices" at bounding box center [77, 303] width 139 height 34
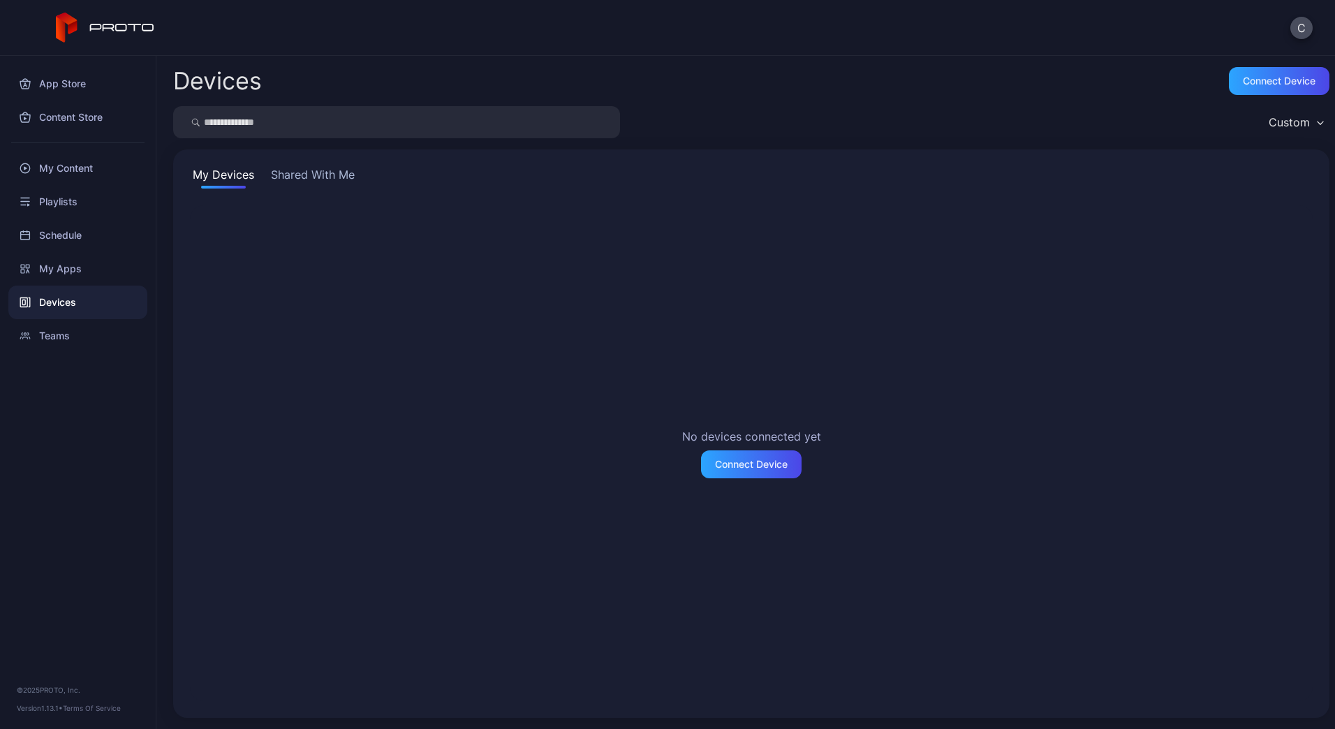
click at [307, 187] on button "Shared With Me" at bounding box center [312, 177] width 89 height 22
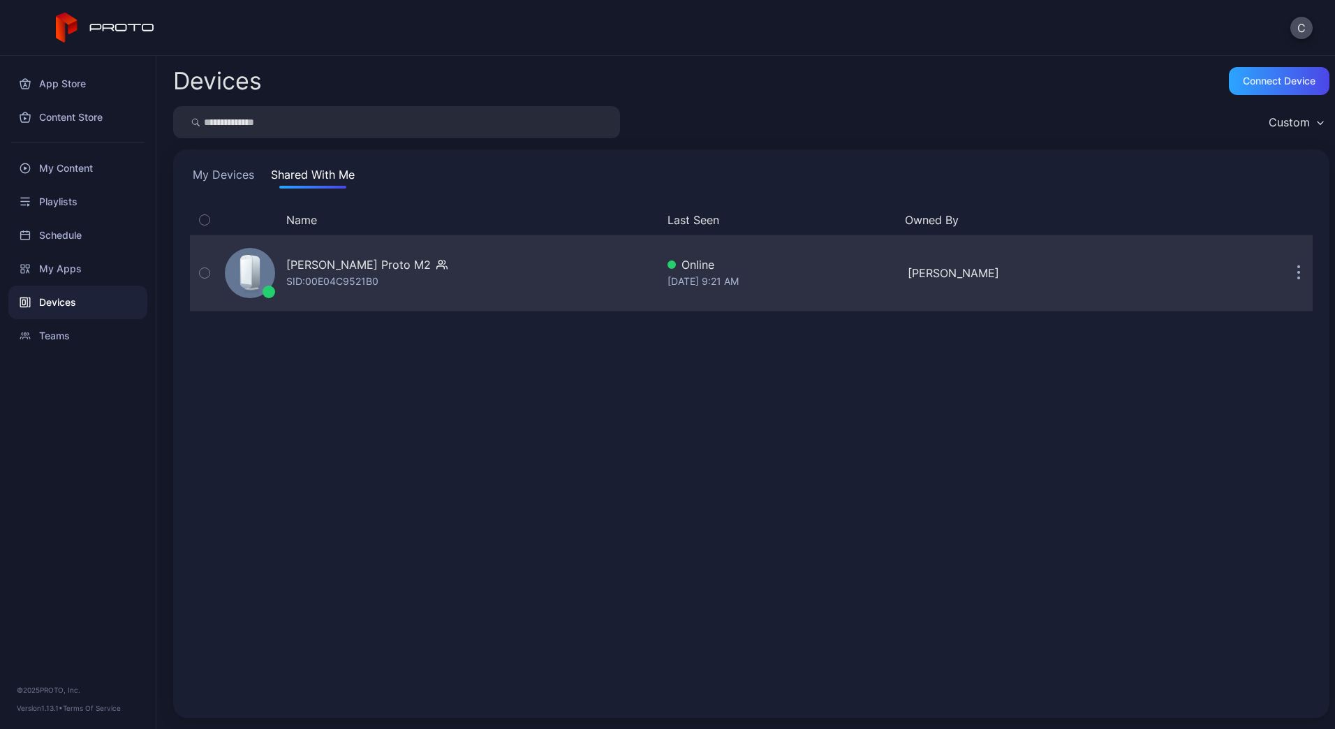
click at [1289, 277] on button "button" at bounding box center [1299, 273] width 28 height 28
